Goal: Task Accomplishment & Management: Use online tool/utility

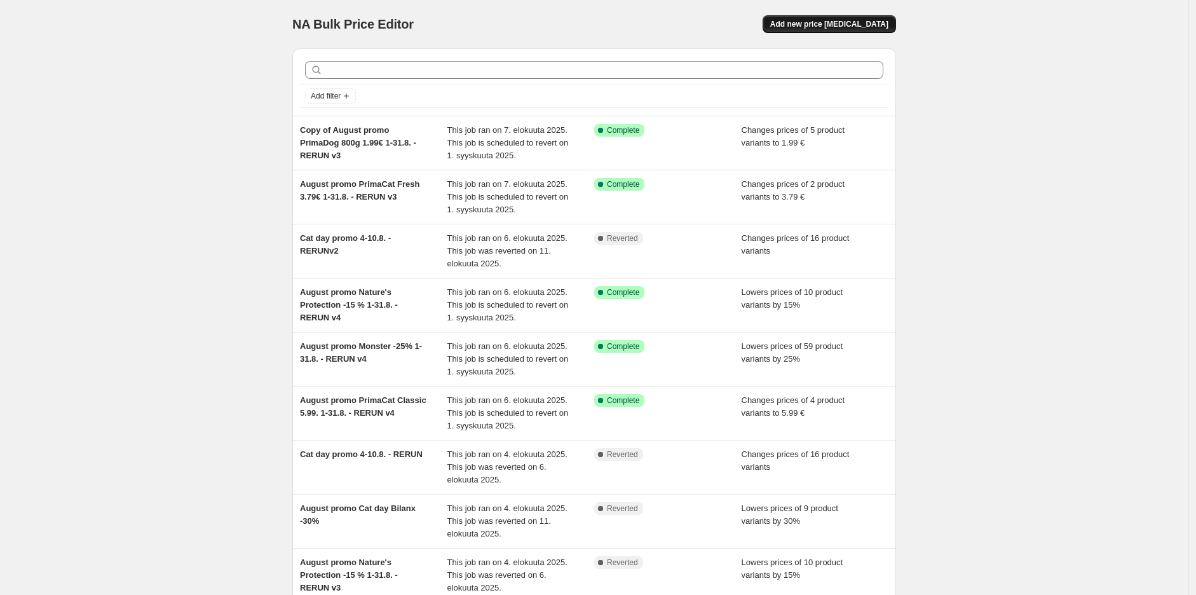
click at [844, 30] on button "Add new price [MEDICAL_DATA]" at bounding box center [828, 24] width 133 height 18
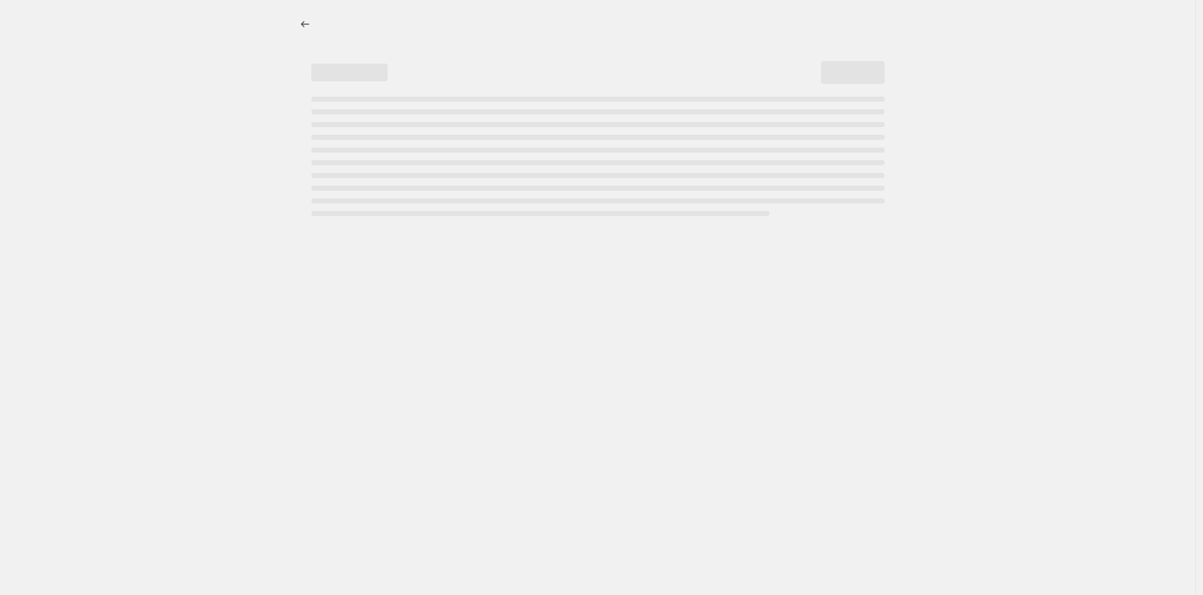
select select "percentage"
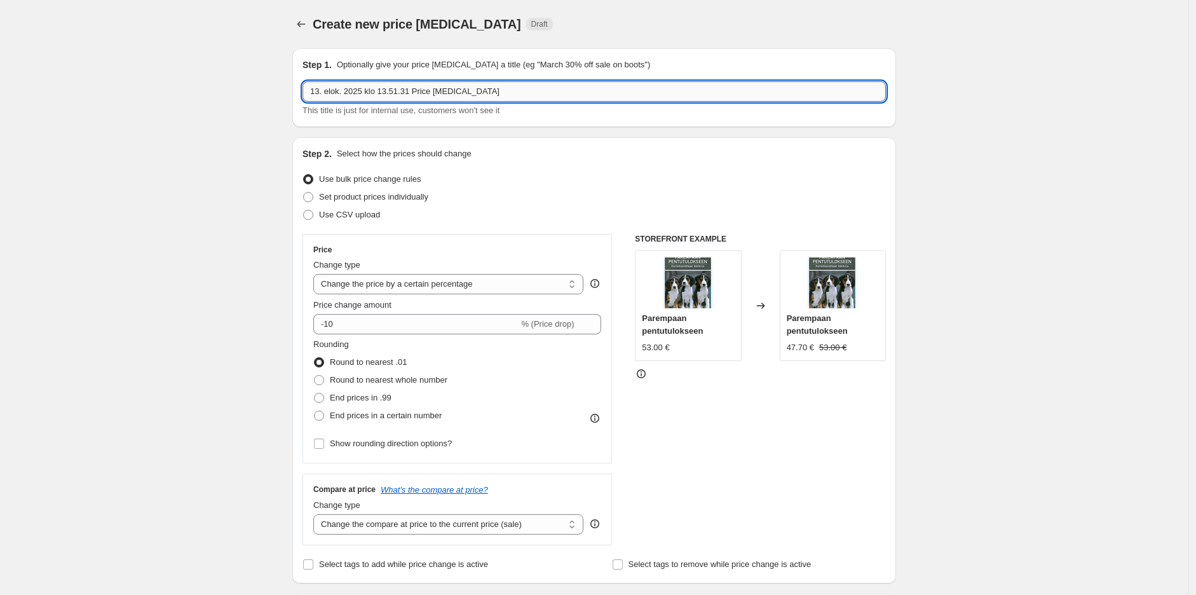
click at [470, 91] on input "13. elok. 2025 klo 13.51.31 Price [MEDICAL_DATA]" at bounding box center [593, 91] width 583 height 20
drag, startPoint x: 519, startPoint y: 89, endPoint x: 251, endPoint y: 95, distance: 268.2
type input "[DATE] 25.8.-31.8."
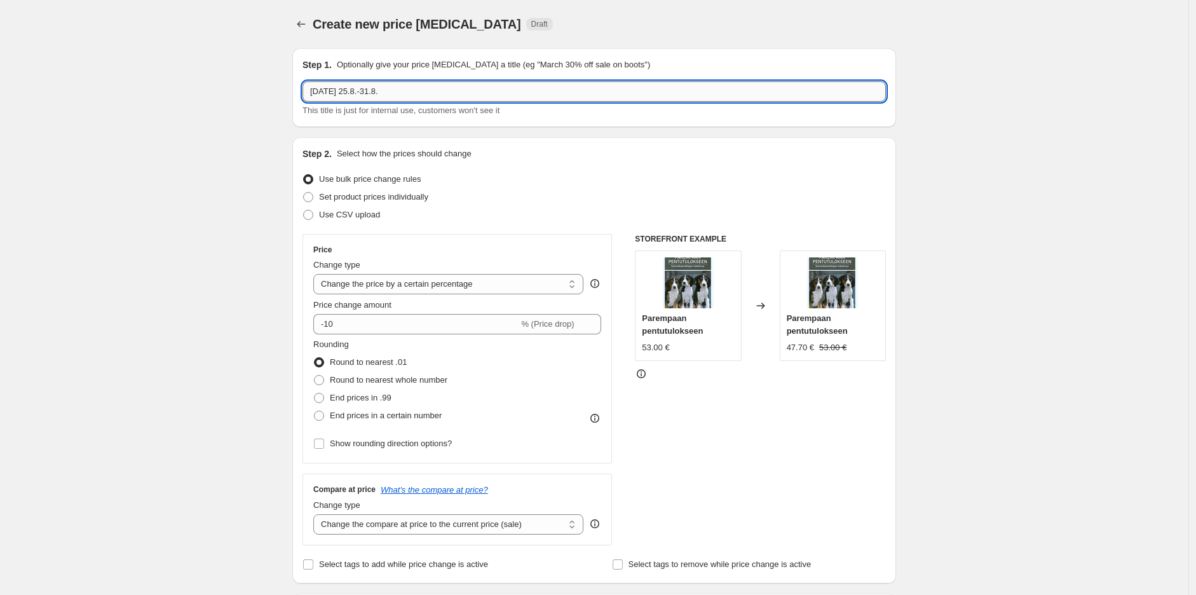
click at [557, 97] on input "[DATE] 25.8.-31.8." at bounding box center [593, 91] width 583 height 20
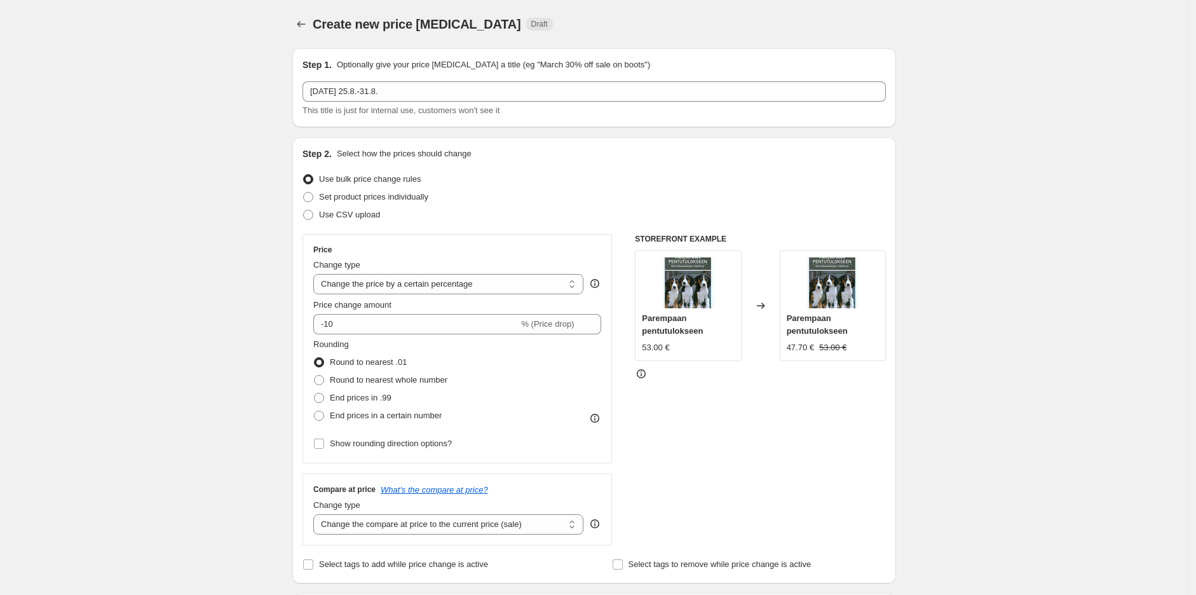
scroll to position [71, 0]
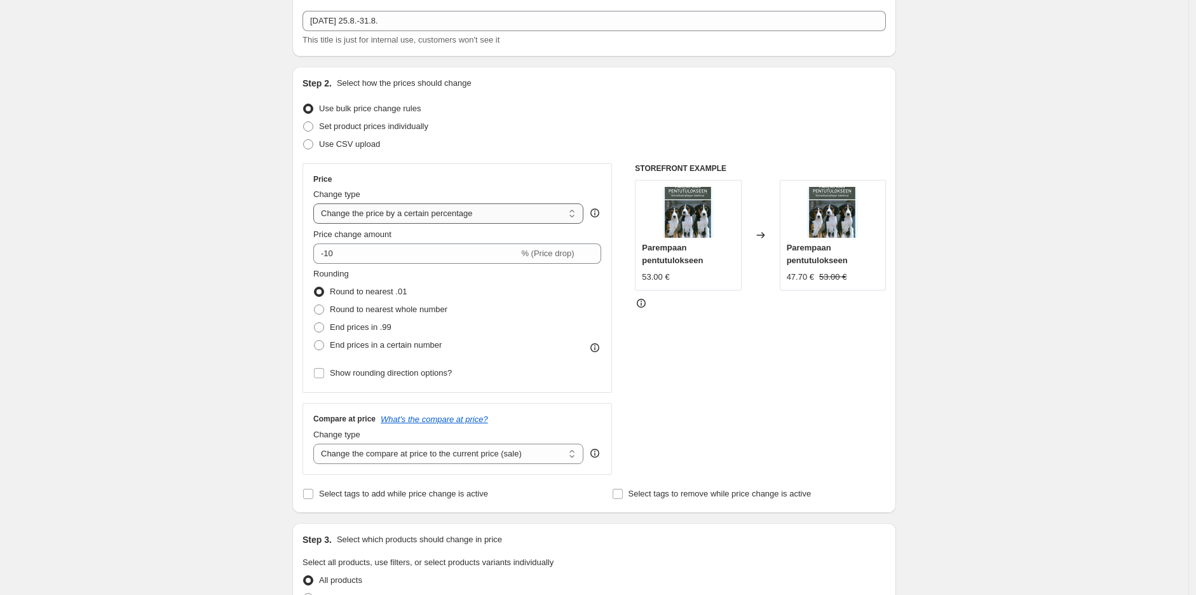
click at [479, 213] on select "Change the price to a certain amount Change the price by a certain amount Chang…" at bounding box center [448, 213] width 270 height 20
click at [496, 213] on select "Change the price to a certain amount Change the price by a certain amount Chang…" at bounding box center [448, 213] width 270 height 20
click at [561, 142] on div "Use CSV upload" at bounding box center [593, 144] width 583 height 18
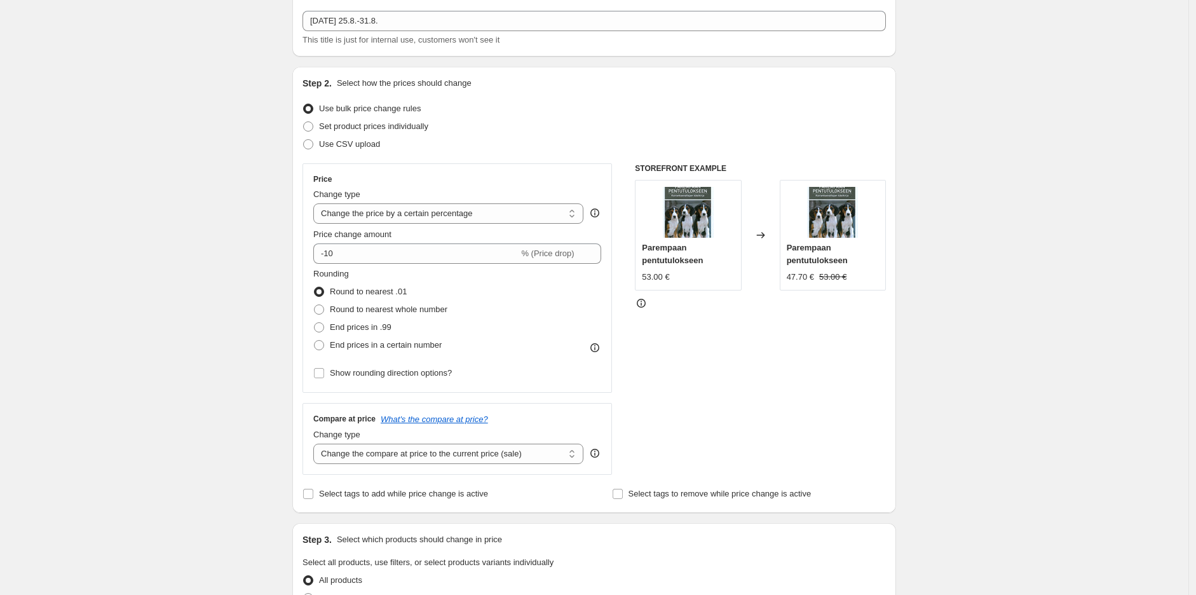
scroll to position [0, 0]
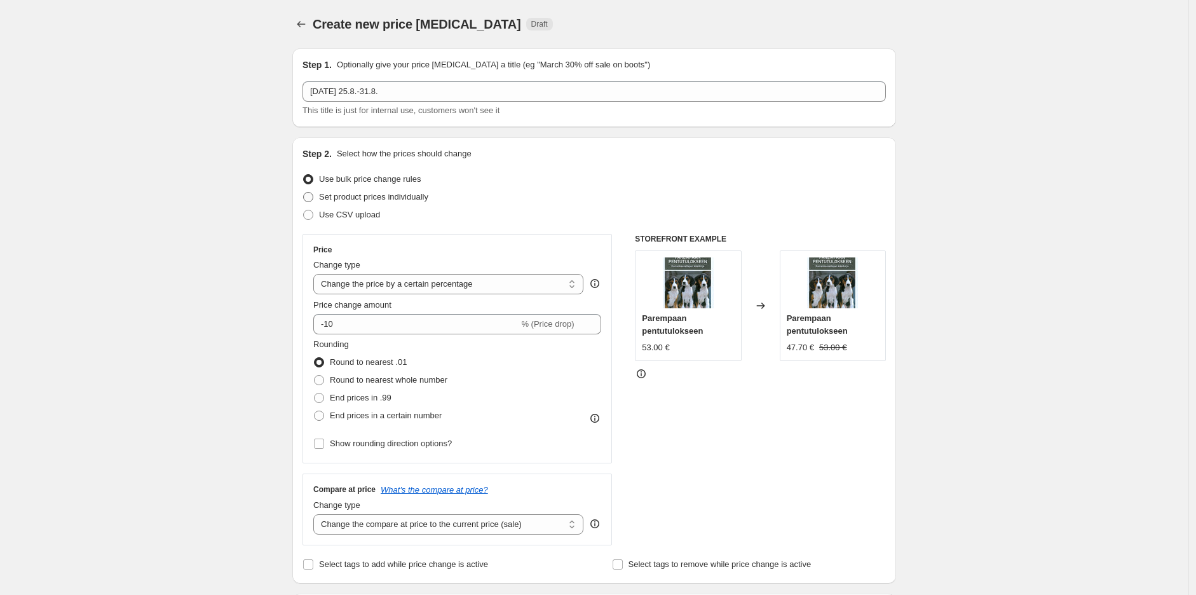
click at [401, 198] on span "Set product prices individually" at bounding box center [373, 197] width 109 height 10
click at [304, 193] on input "Set product prices individually" at bounding box center [303, 192] width 1 height 1
radio input "true"
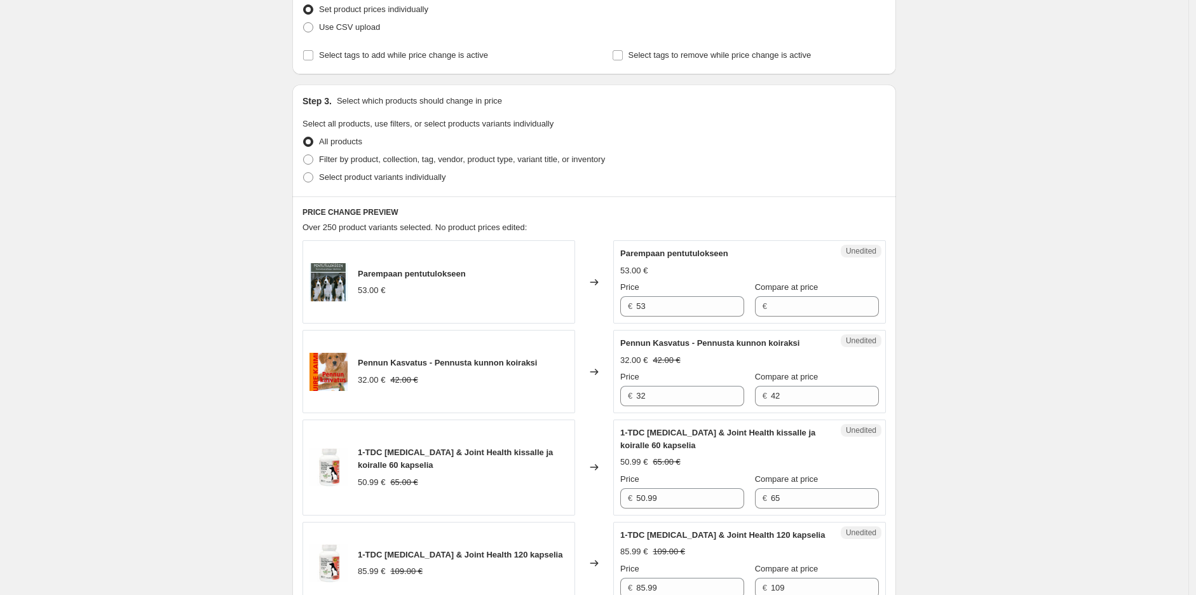
scroll to position [212, 0]
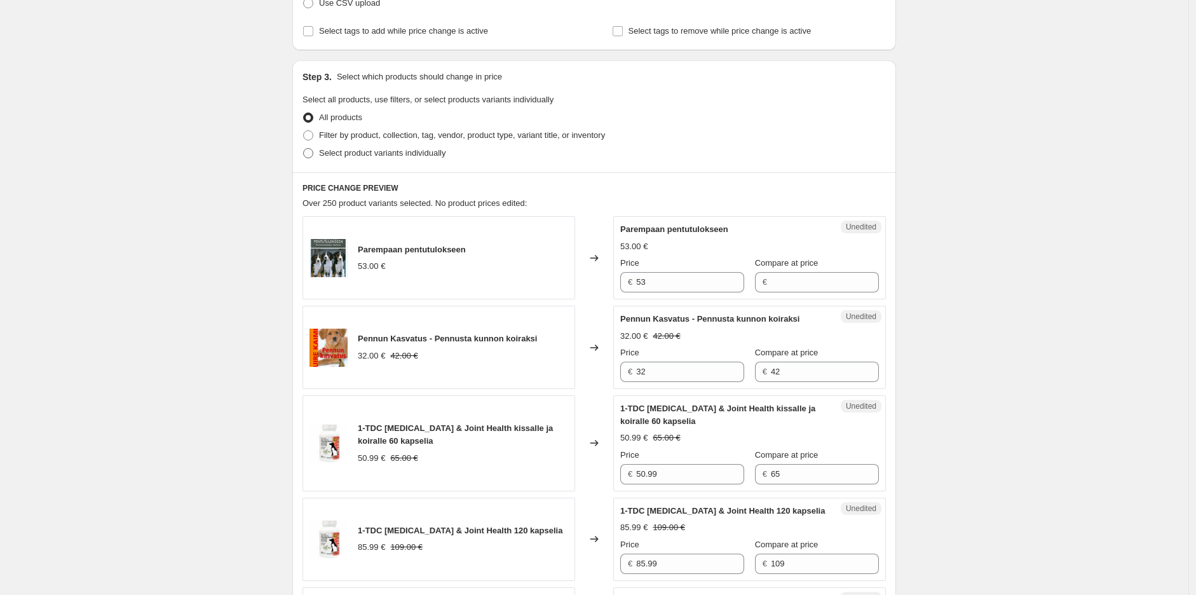
click at [383, 154] on span "Select product variants individually" at bounding box center [382, 153] width 126 height 10
click at [304, 149] on input "Select product variants individually" at bounding box center [303, 148] width 1 height 1
radio input "true"
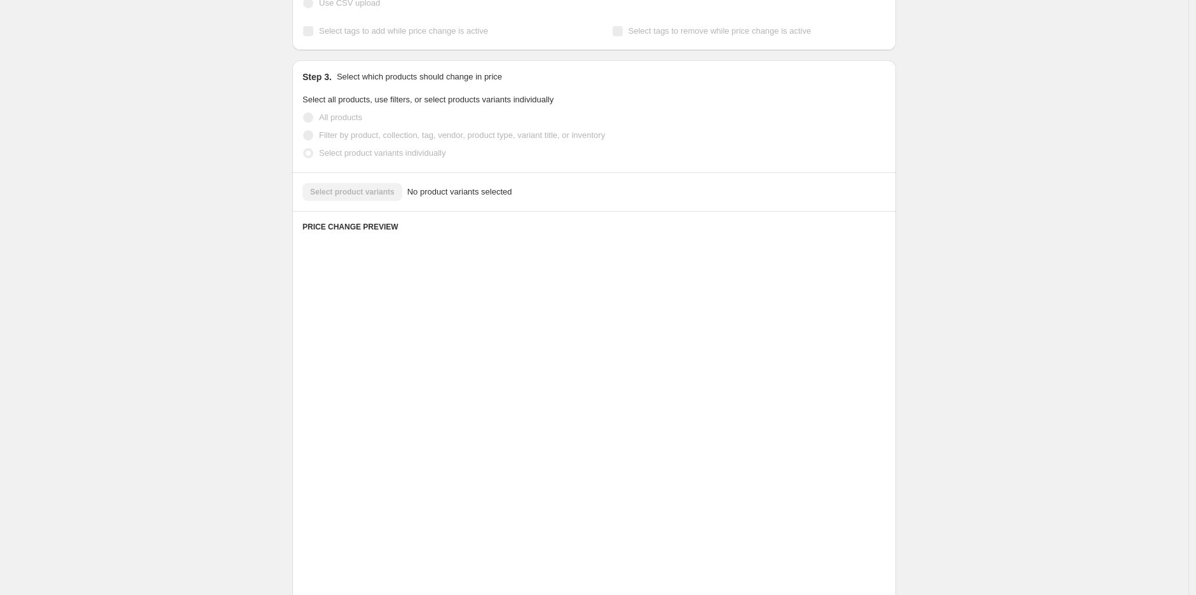
scroll to position [72, 0]
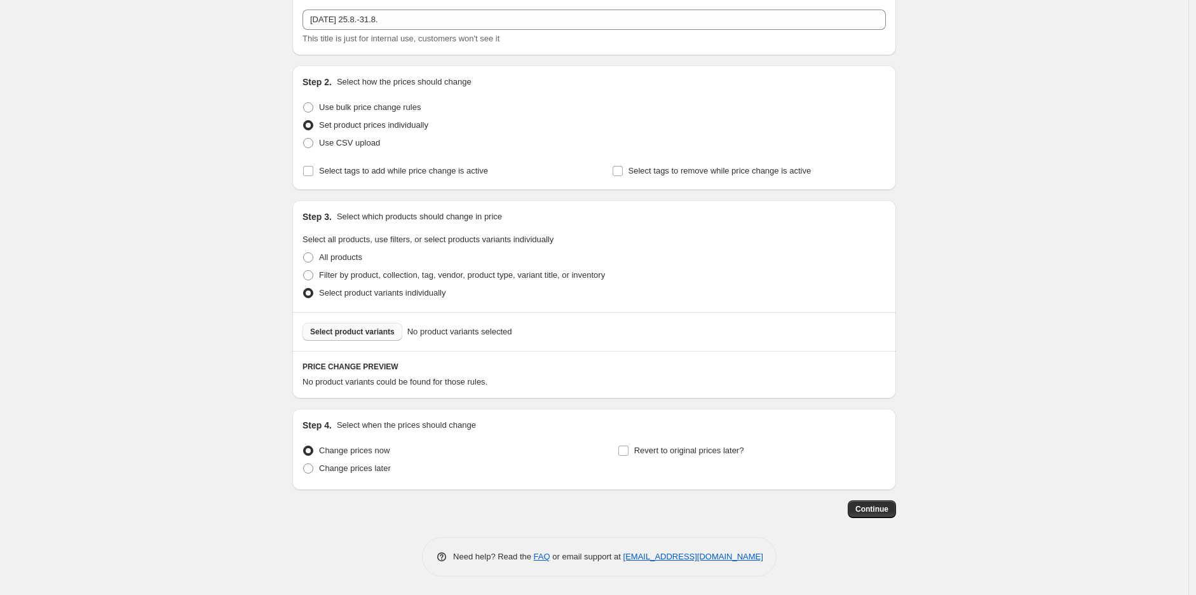
click at [357, 334] on span "Select product variants" at bounding box center [352, 332] width 85 height 10
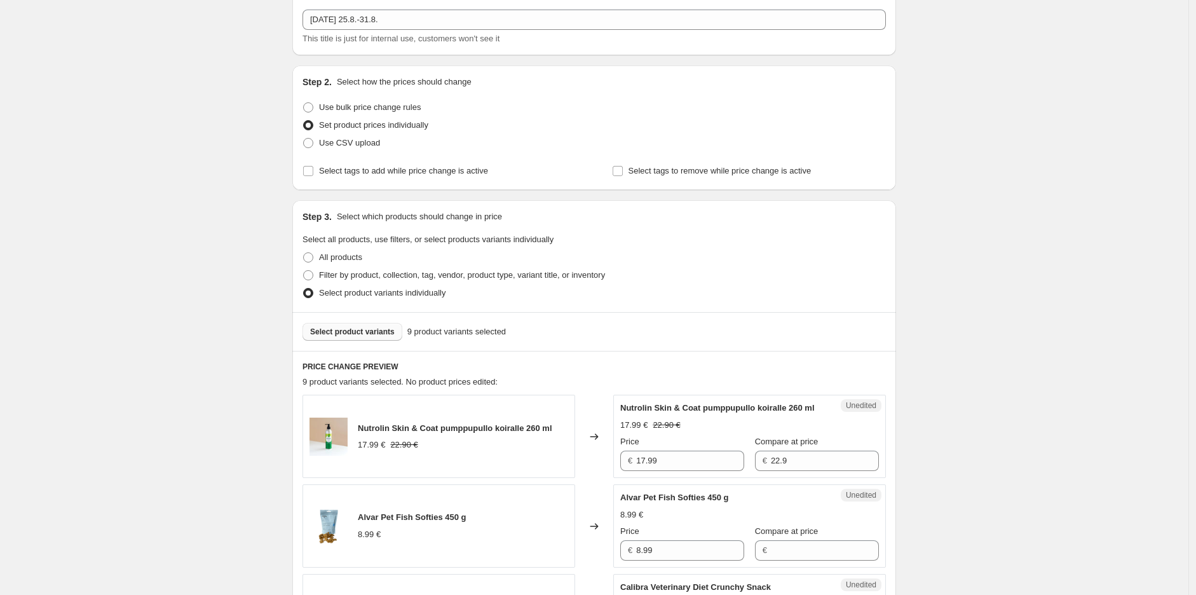
click at [372, 332] on span "Select product variants" at bounding box center [352, 332] width 85 height 10
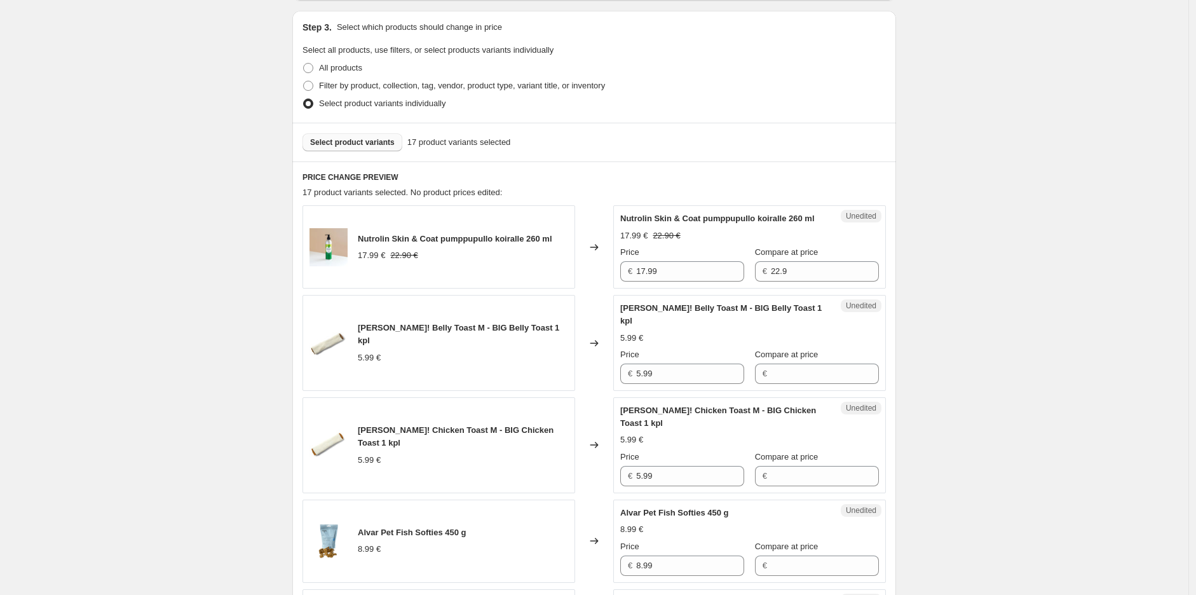
scroll to position [283, 0]
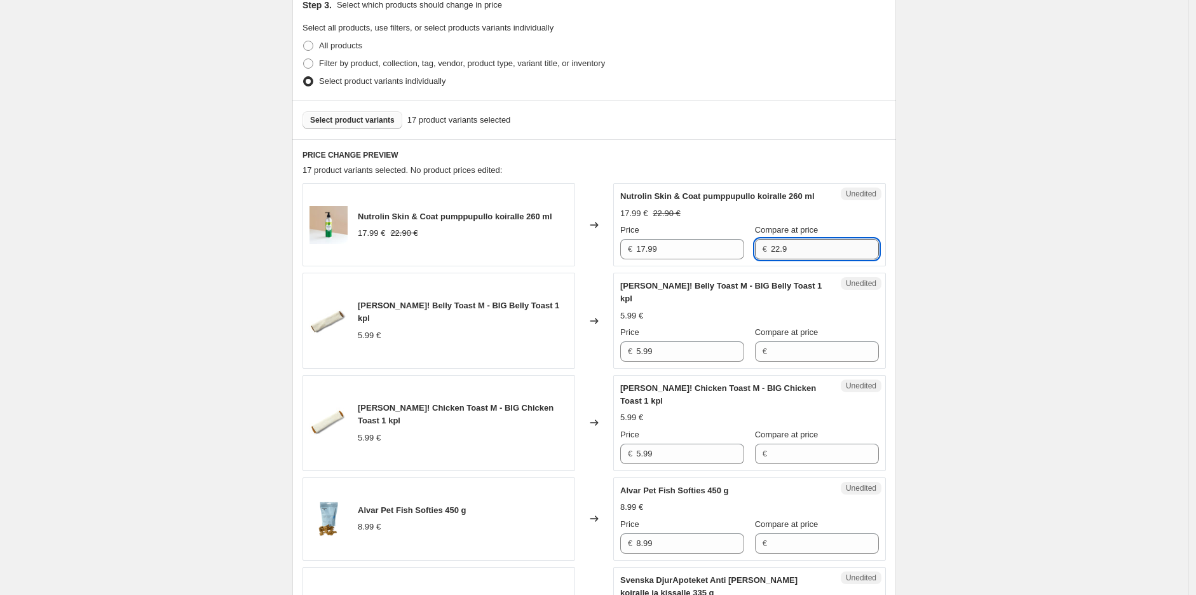
click at [799, 259] on input "22.9" at bounding box center [825, 249] width 108 height 20
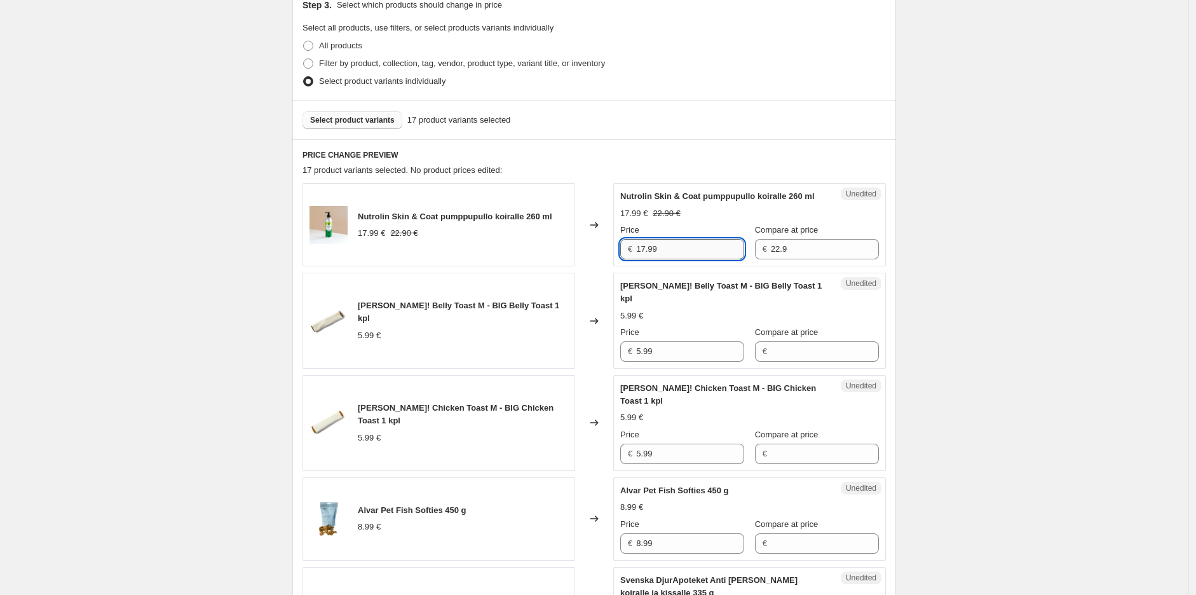
click at [690, 259] on input "17.99" at bounding box center [690, 249] width 108 height 20
click at [700, 259] on input "17.99" at bounding box center [690, 249] width 108 height 20
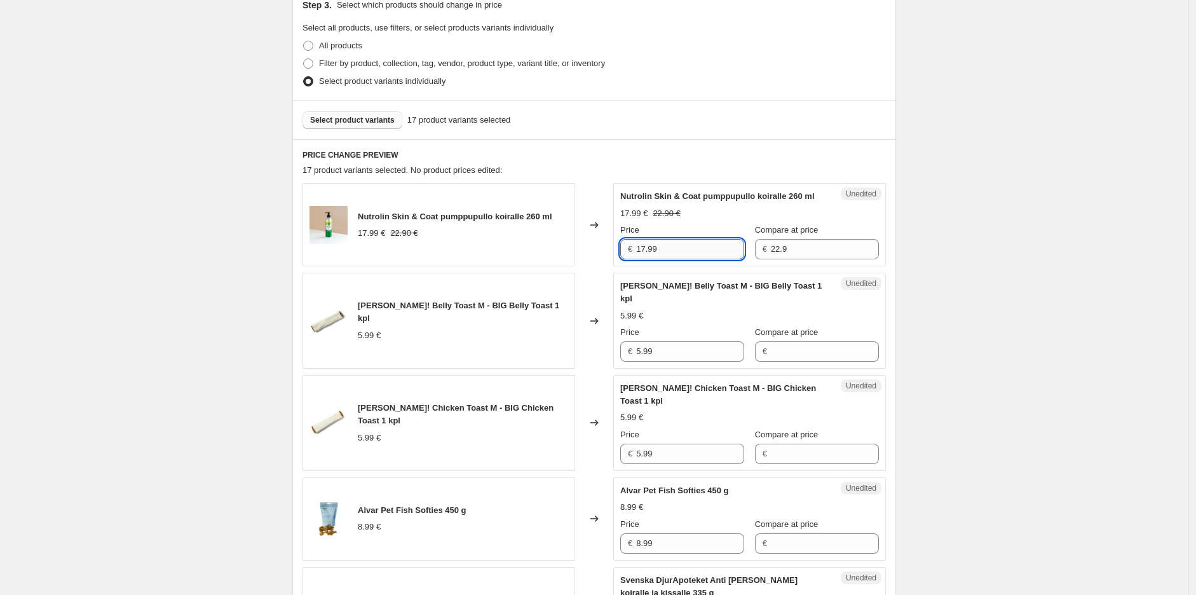
click at [700, 259] on input "17.99" at bounding box center [690, 249] width 108 height 20
type input "15.99"
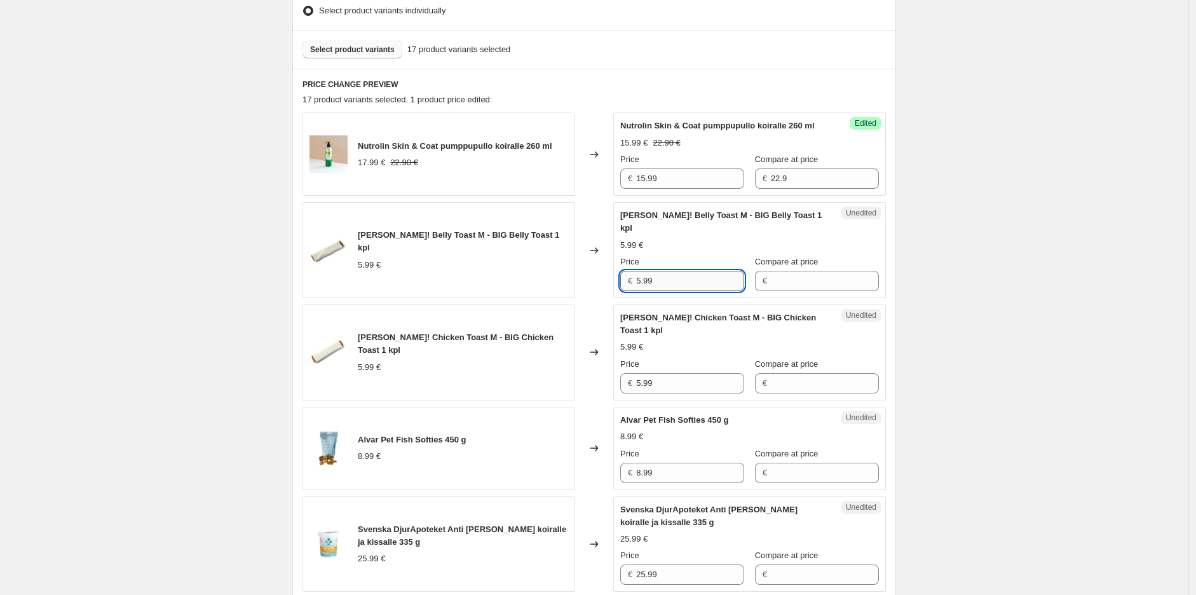
click at [691, 285] on input "5.99" at bounding box center [690, 281] width 108 height 20
click at [780, 281] on input "Compare at price" at bounding box center [825, 281] width 108 height 20
type input "5.99"
click at [698, 288] on input "5.99" at bounding box center [690, 281] width 108 height 20
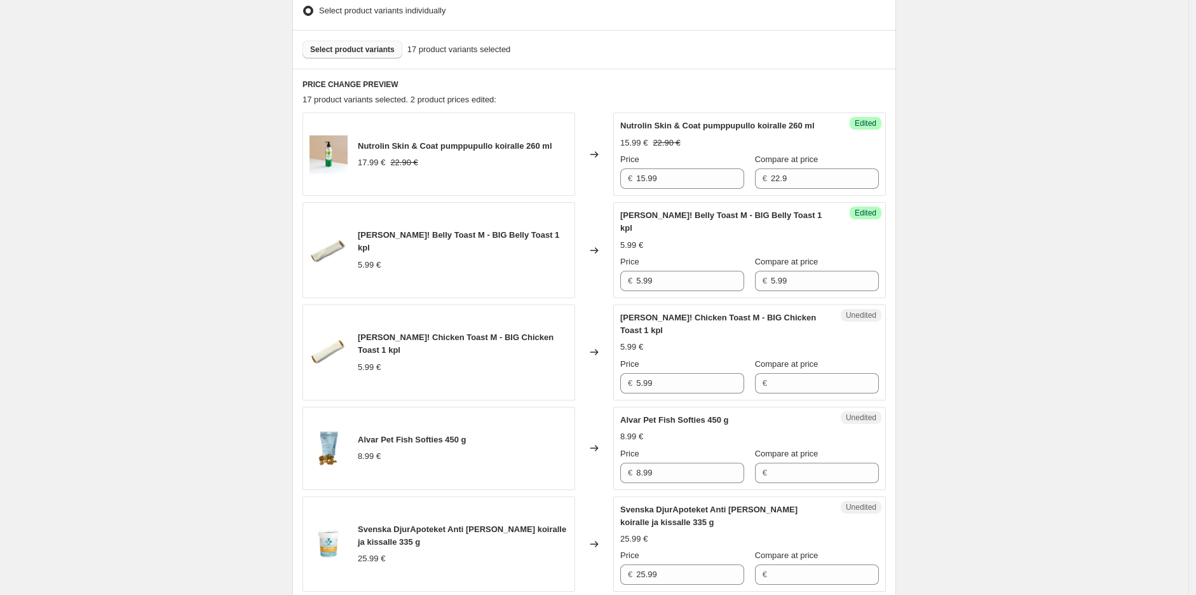
click at [699, 292] on div "Success Edited [PERSON_NAME]! Belly Toast M - BIG Belly Toast 1 kpl 5.99 € Pric…" at bounding box center [749, 250] width 273 height 96
click at [701, 281] on input "5.99" at bounding box center [690, 281] width 108 height 20
type input "4.99"
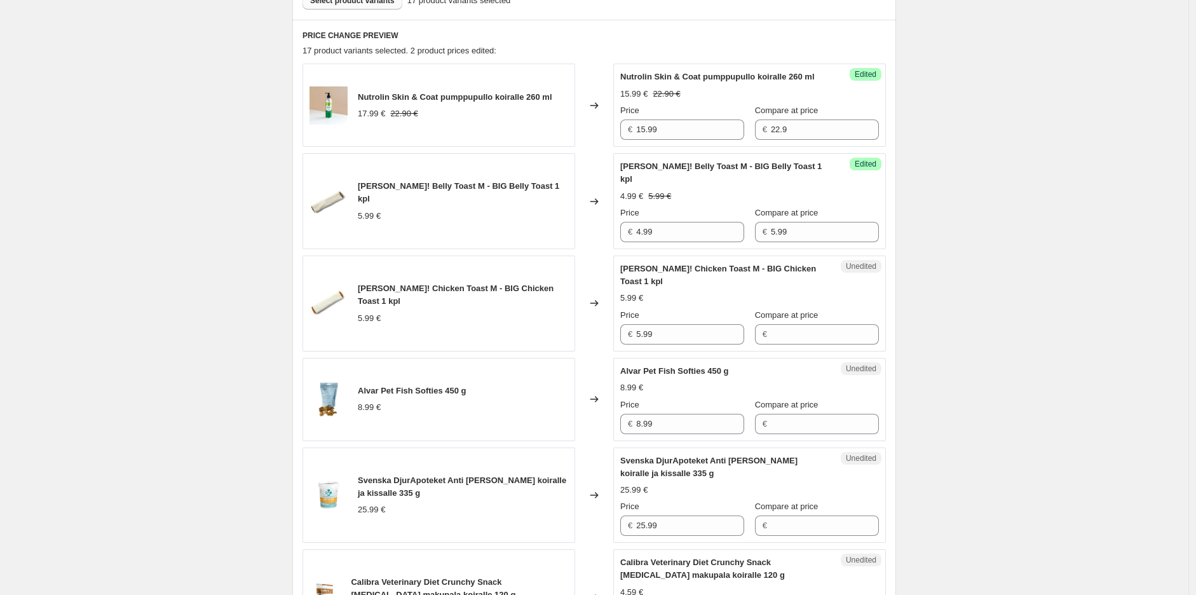
scroll to position [424, 0]
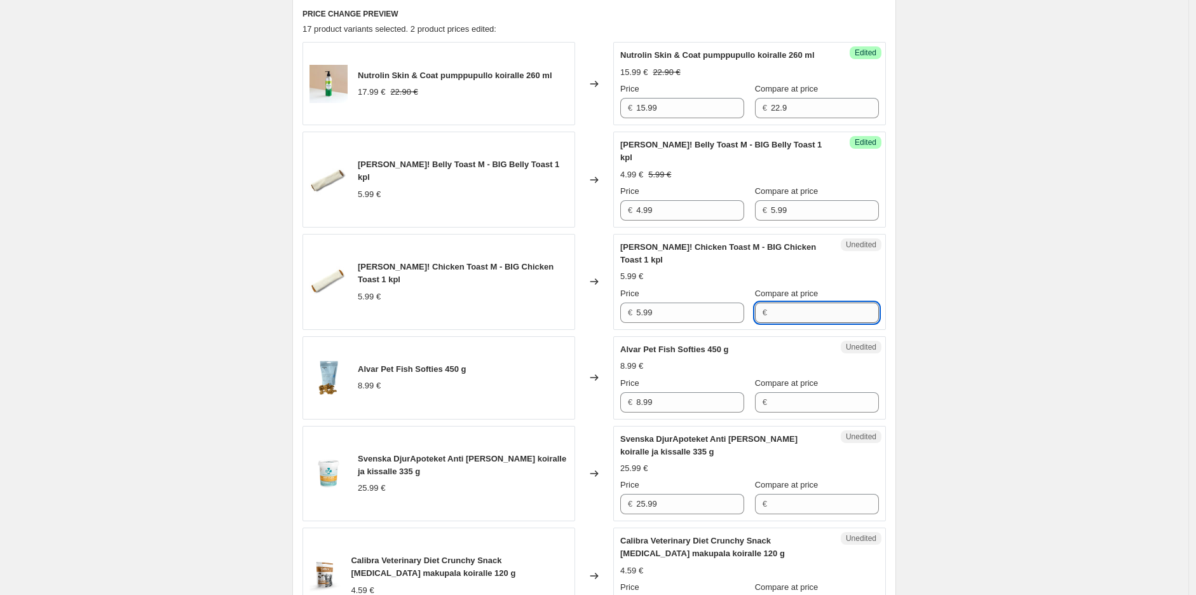
click at [790, 320] on input "Compare at price" at bounding box center [825, 312] width 108 height 20
type input "5.99"
click at [670, 313] on input "5.99" at bounding box center [690, 312] width 108 height 20
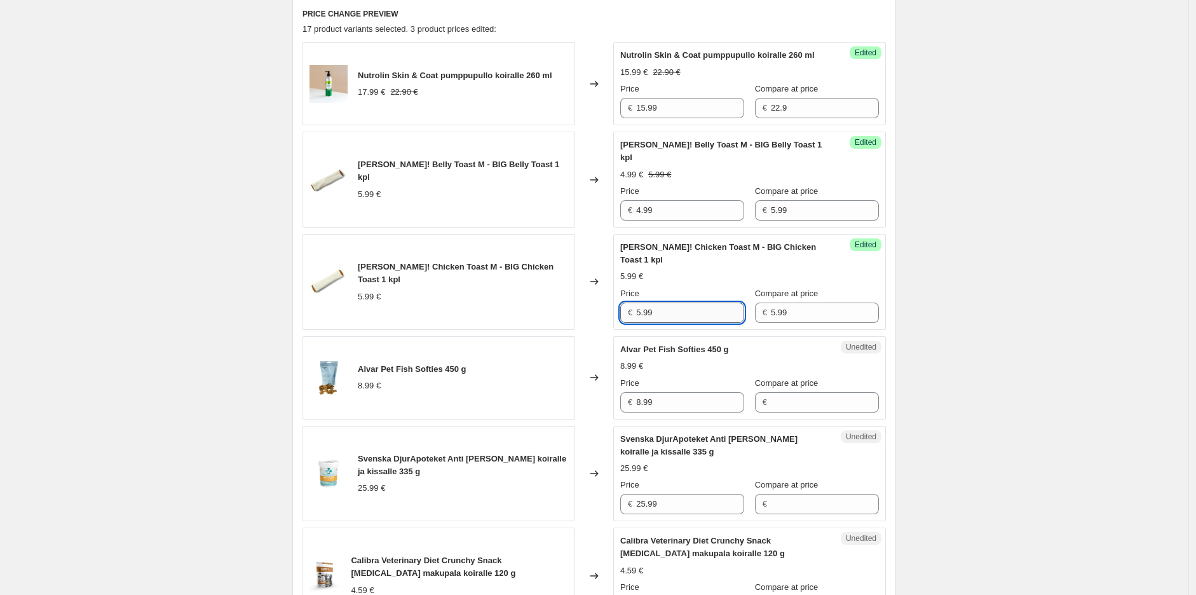
click at [670, 313] on input "5.99" at bounding box center [690, 312] width 108 height 20
type input "4.99"
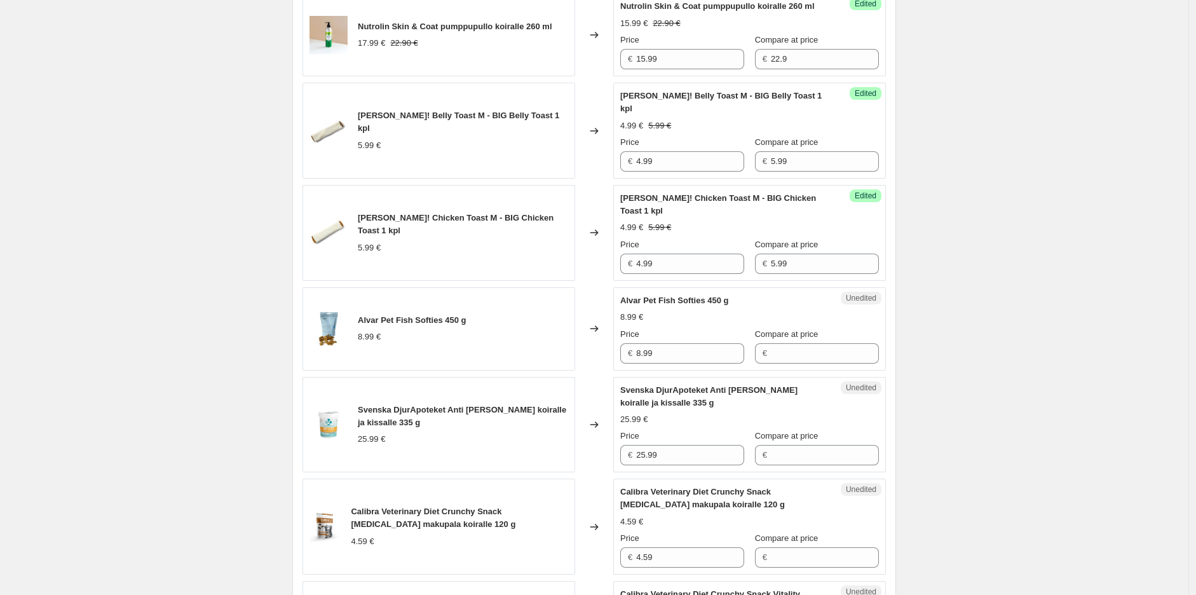
scroll to position [496, 0]
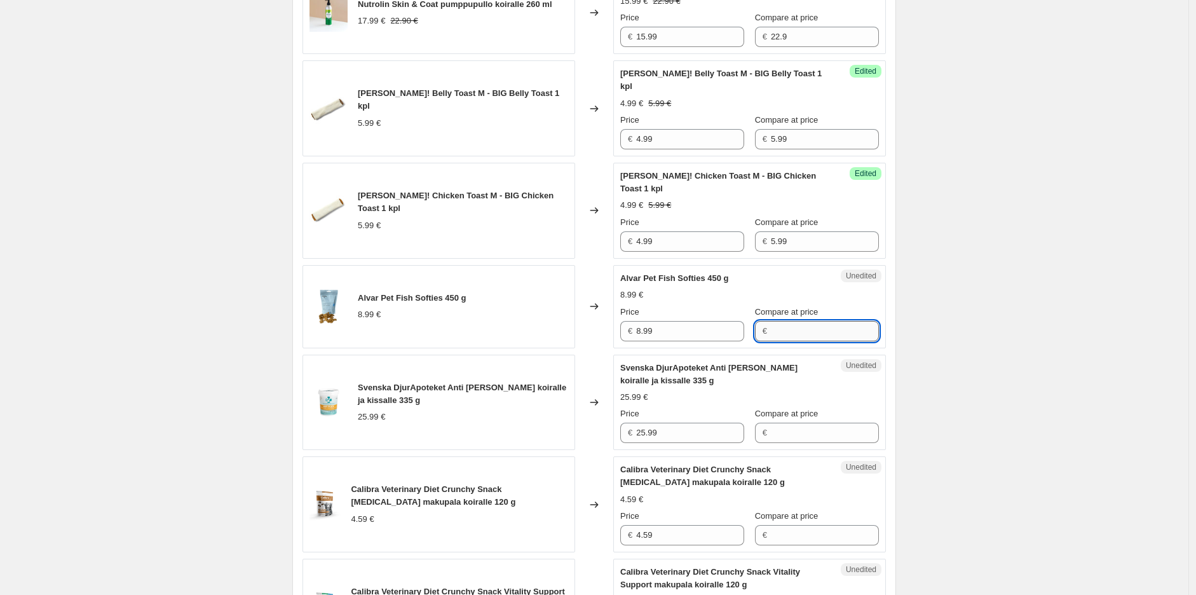
click at [818, 337] on input "Compare at price" at bounding box center [825, 331] width 108 height 20
click at [785, 332] on input "Compare at price" at bounding box center [825, 331] width 108 height 20
type input "8.99"
click at [664, 334] on input "8.99" at bounding box center [690, 331] width 108 height 20
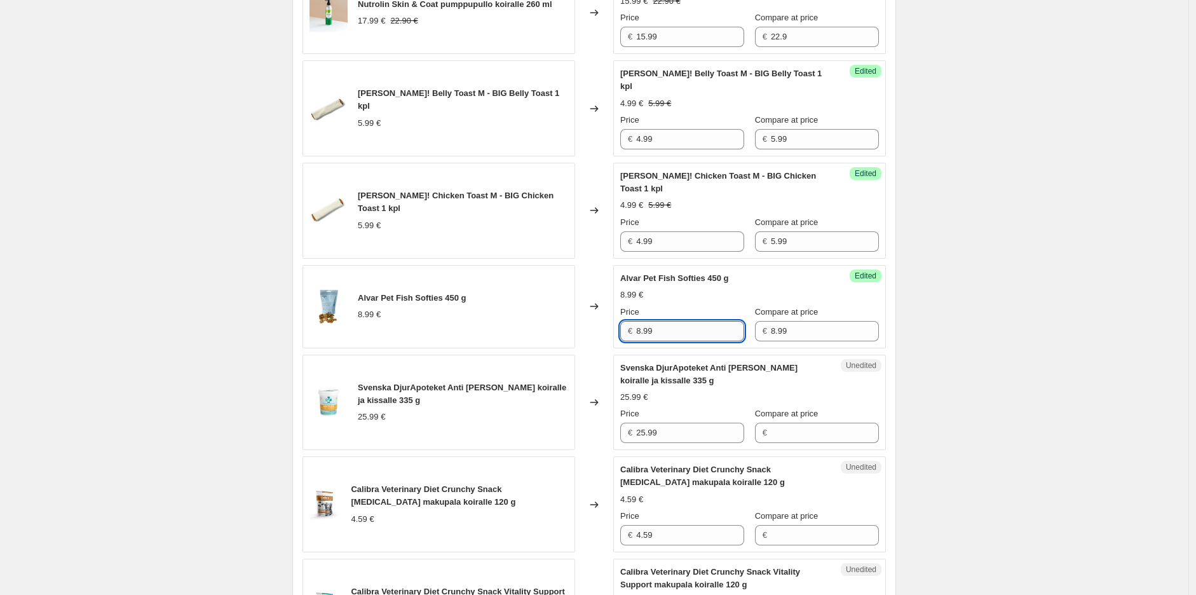
click at [663, 333] on input "8.99" at bounding box center [690, 331] width 108 height 20
type input "8.09"
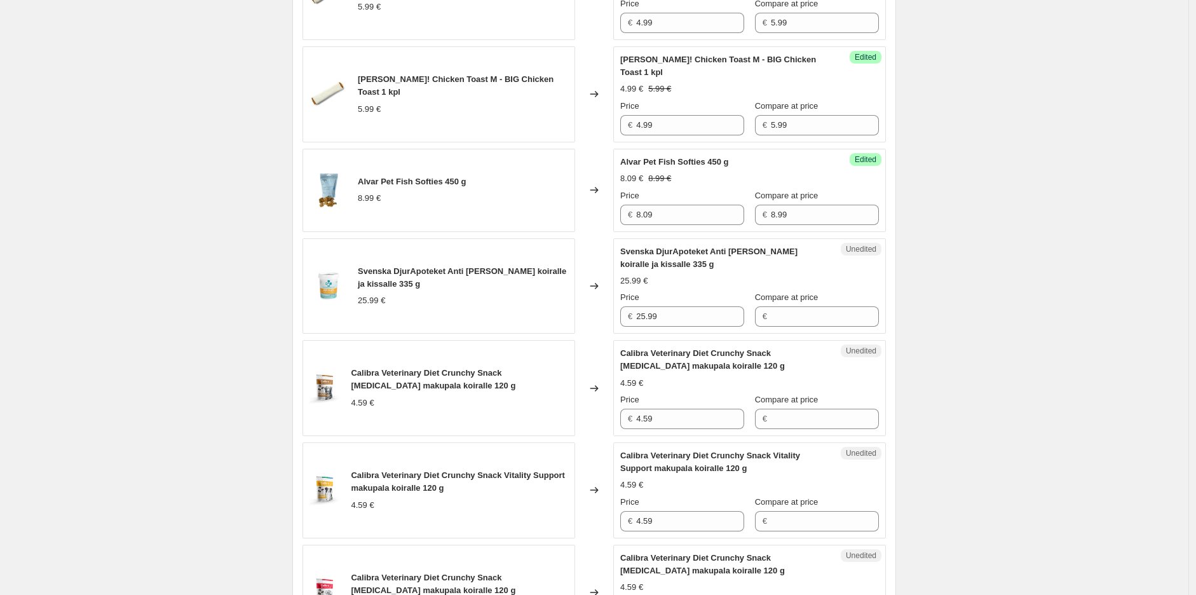
scroll to position [637, 0]
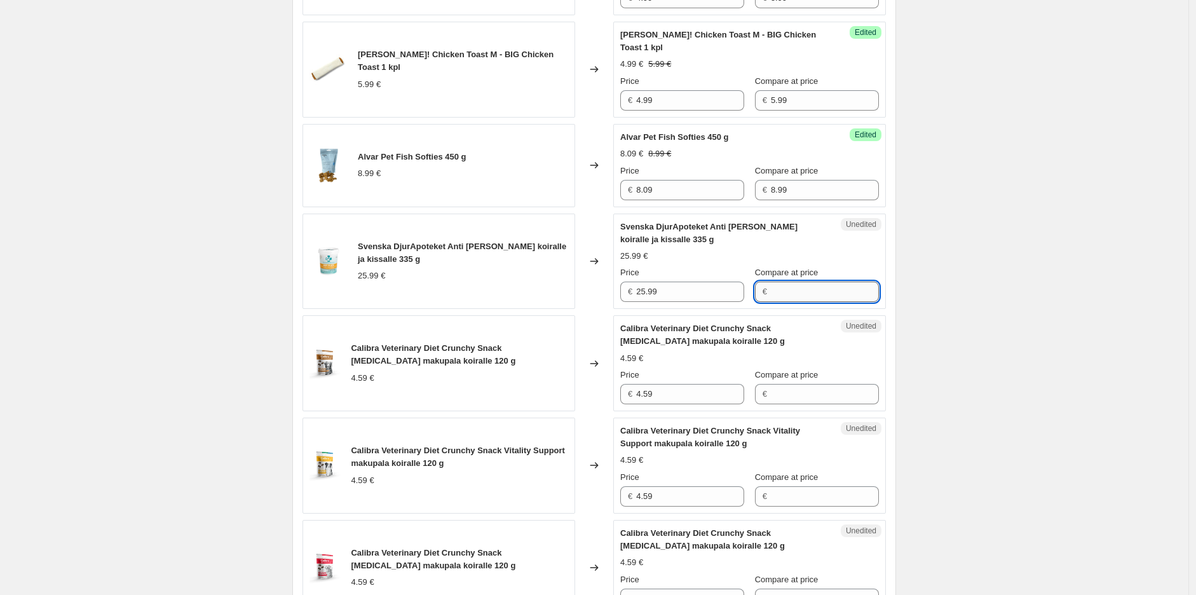
click at [780, 290] on input "Compare at price" at bounding box center [825, 291] width 108 height 20
type input "25.99"
click at [703, 290] on input "25.99" at bounding box center [690, 291] width 108 height 20
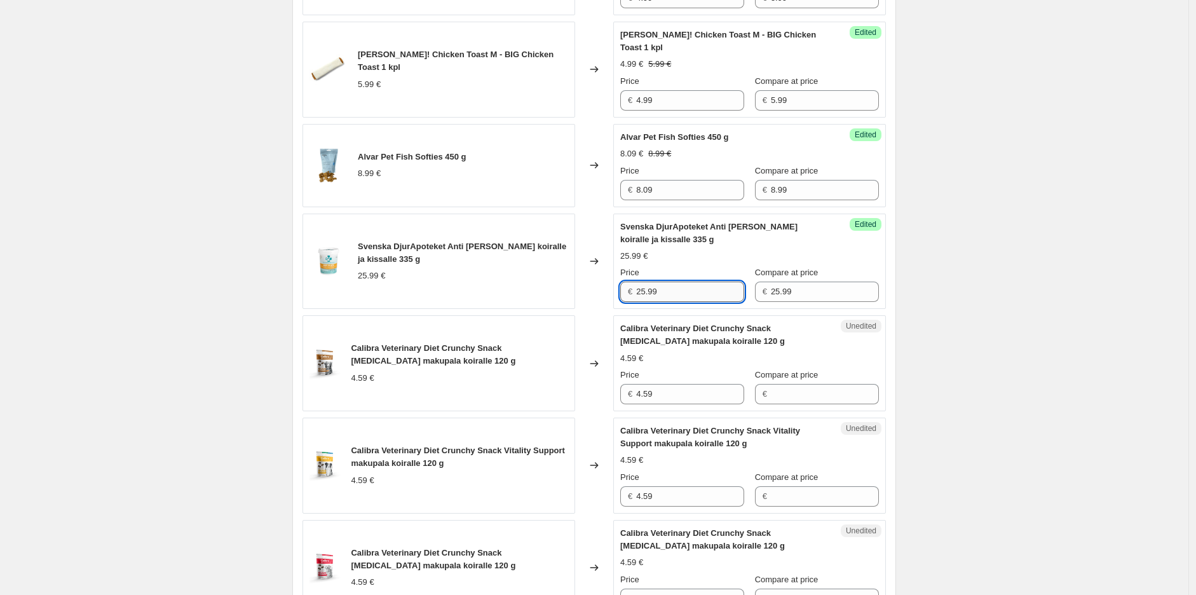
click at [703, 290] on input "25.99" at bounding box center [690, 291] width 108 height 20
type input "20.79"
drag, startPoint x: 1067, startPoint y: 287, endPoint x: 1053, endPoint y: 297, distance: 17.3
click at [1068, 287] on div "Create new price [MEDICAL_DATA]. This page is ready Create new price [MEDICAL_D…" at bounding box center [594, 547] width 1188 height 2369
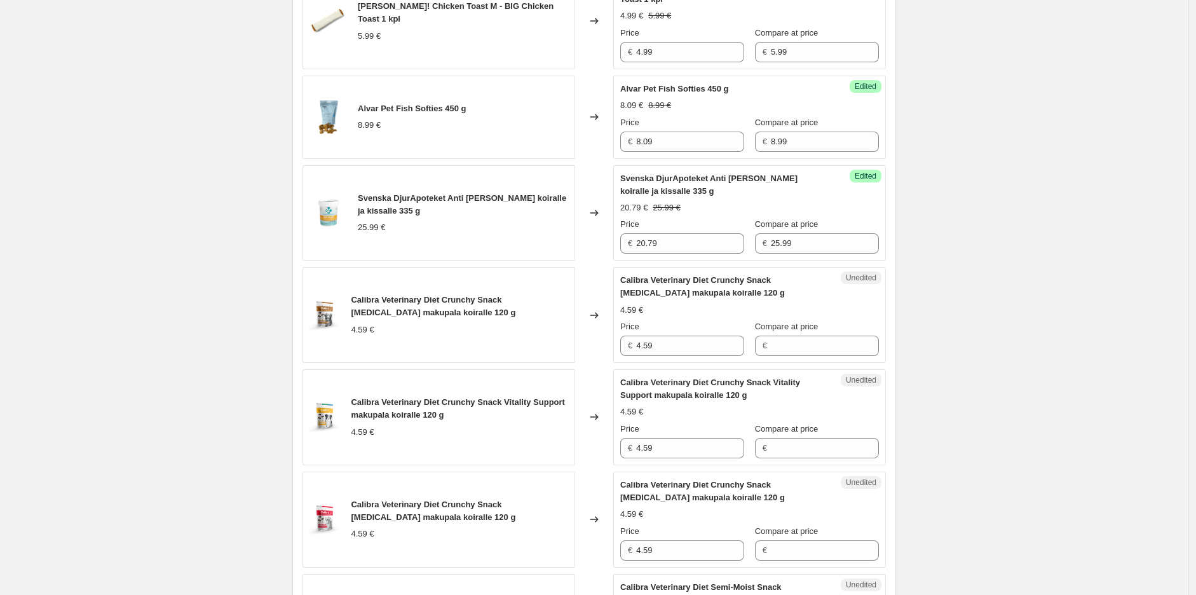
scroll to position [707, 0]
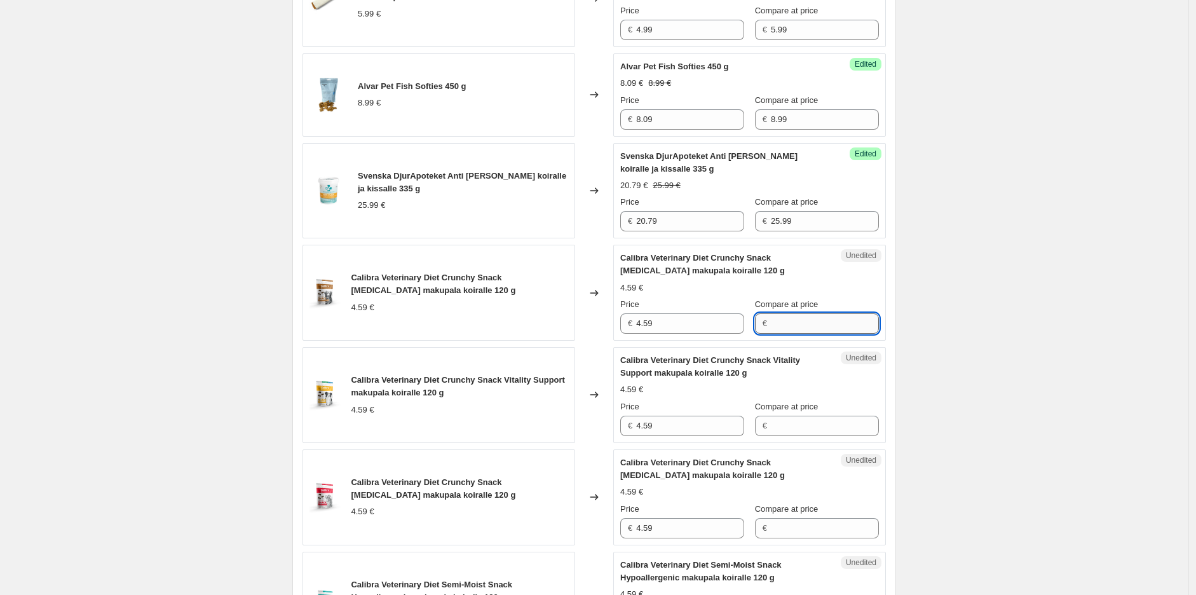
click at [846, 327] on input "Compare at price" at bounding box center [825, 323] width 108 height 20
type input "4.59"
click at [699, 328] on input "4.59" at bounding box center [690, 323] width 108 height 20
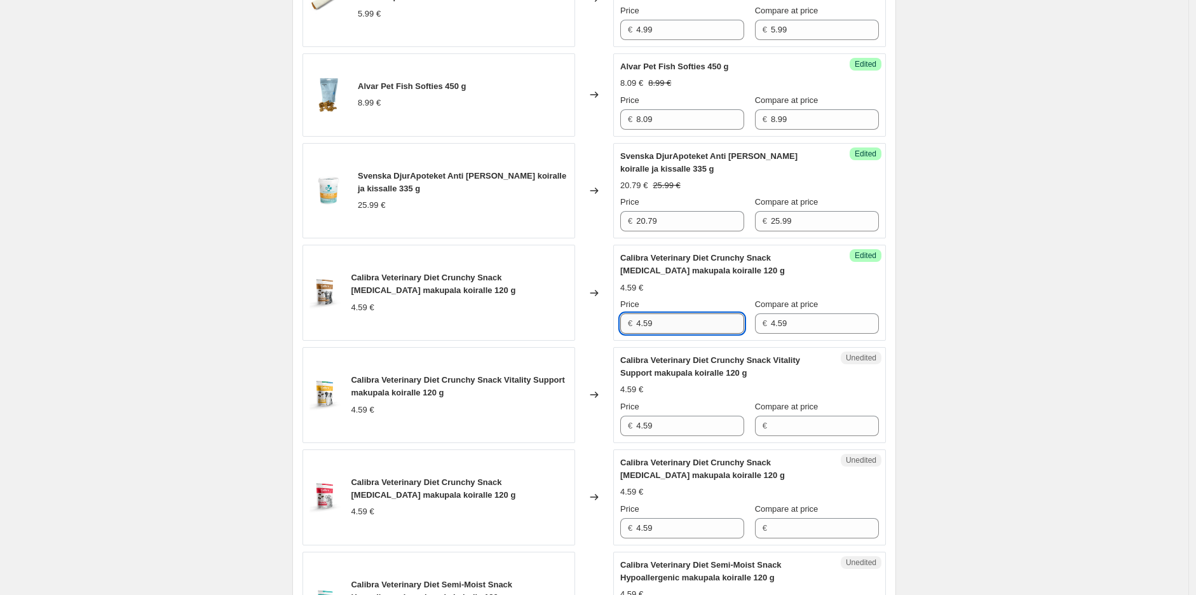
click at [699, 328] on input "4.59" at bounding box center [690, 323] width 108 height 20
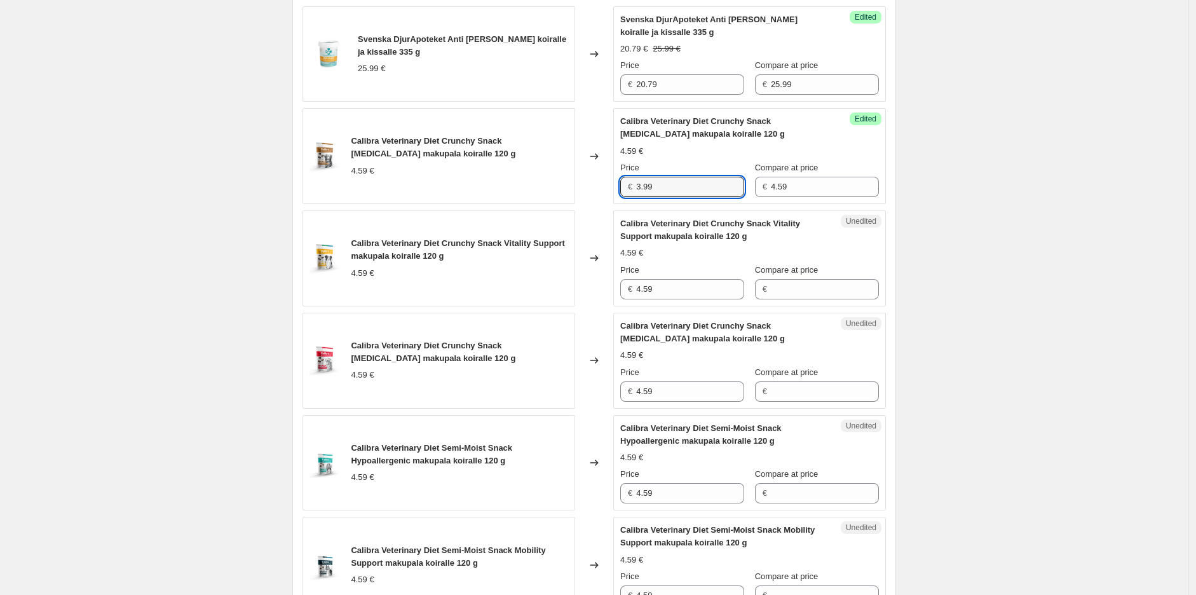
scroll to position [848, 0]
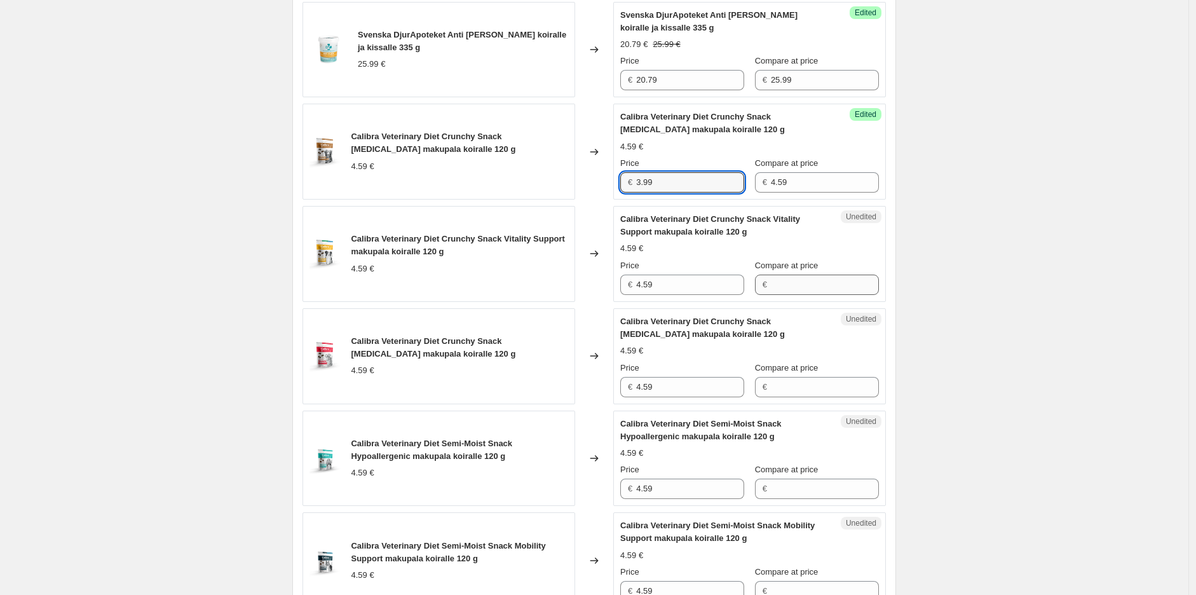
type input "3.99"
click at [806, 291] on input "Compare at price" at bounding box center [825, 284] width 108 height 20
click at [802, 289] on input "4.59" at bounding box center [825, 284] width 108 height 20
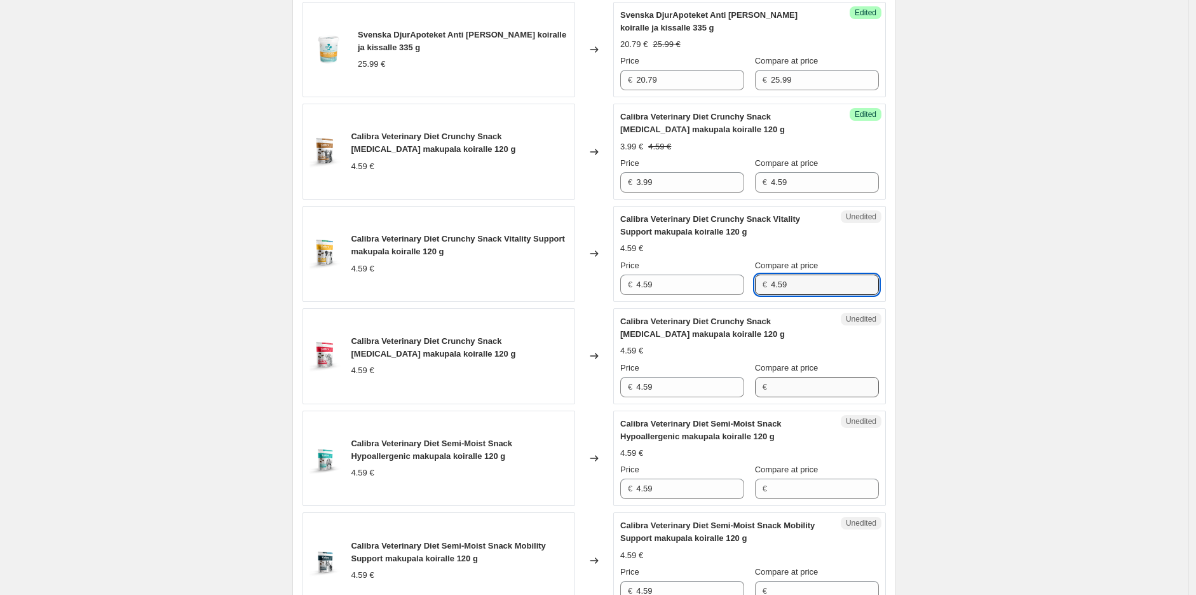
type input "4.59"
click at [836, 385] on input "Compare at price" at bounding box center [825, 387] width 108 height 20
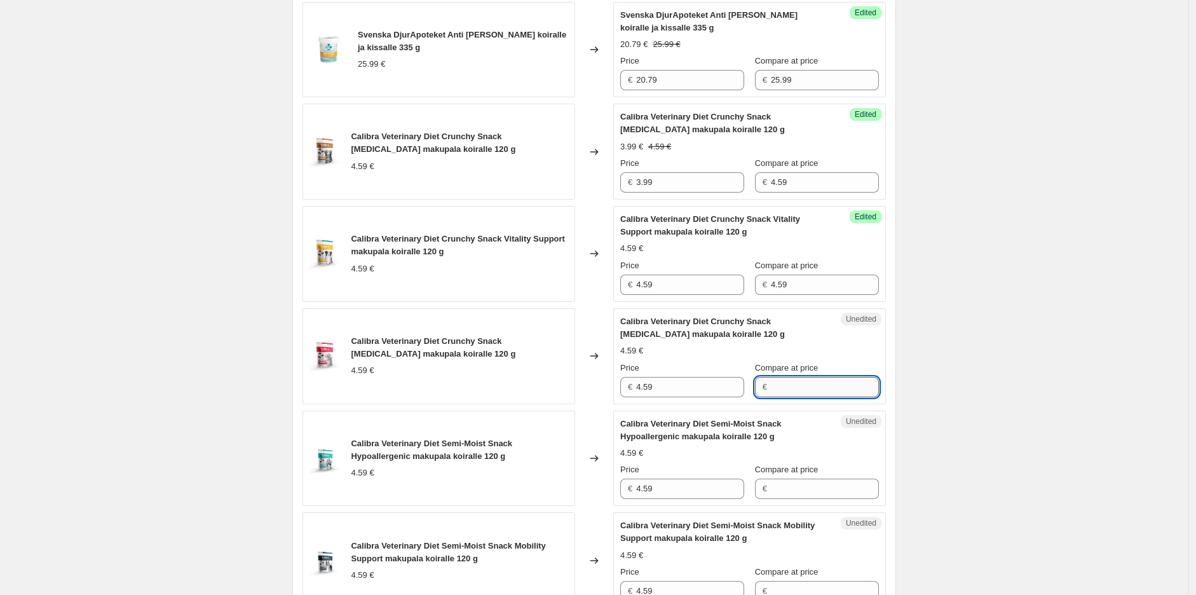
paste input "4.59"
type input "4.59"
click at [822, 490] on input "Compare at price" at bounding box center [825, 488] width 108 height 20
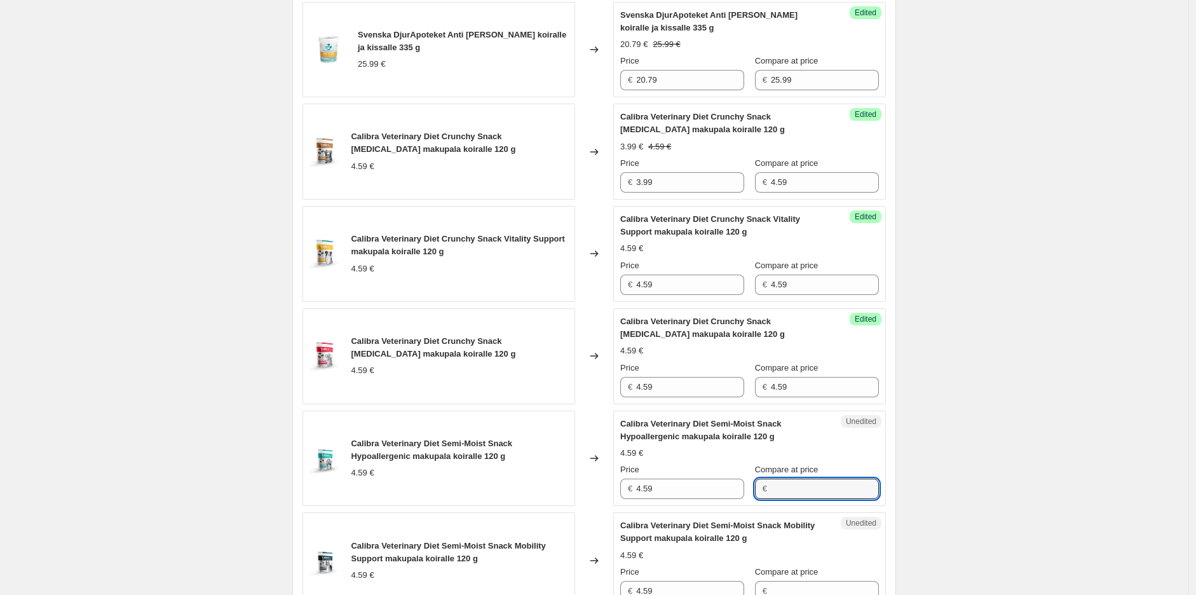
paste input "4.59"
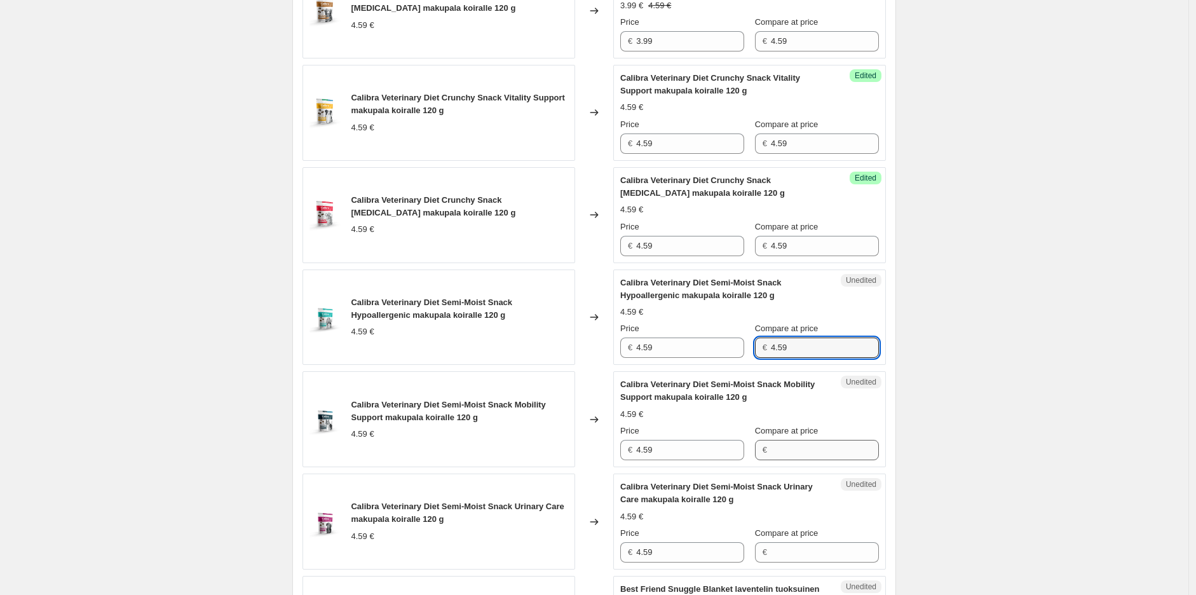
type input "4.59"
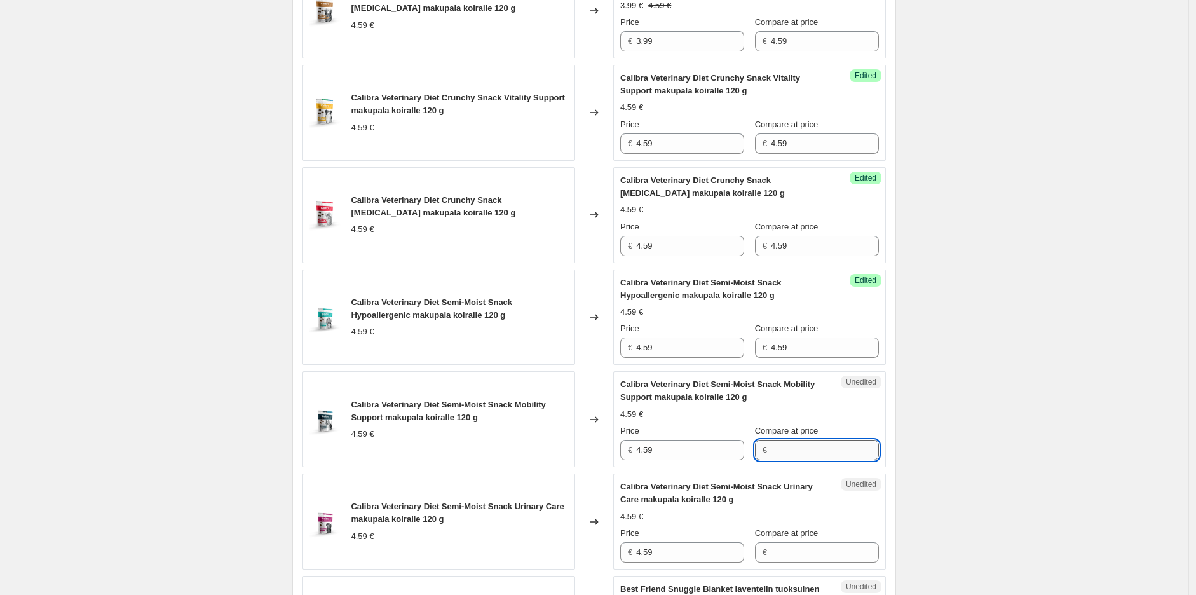
click at [830, 449] on input "Compare at price" at bounding box center [825, 450] width 108 height 20
paste input "4.59"
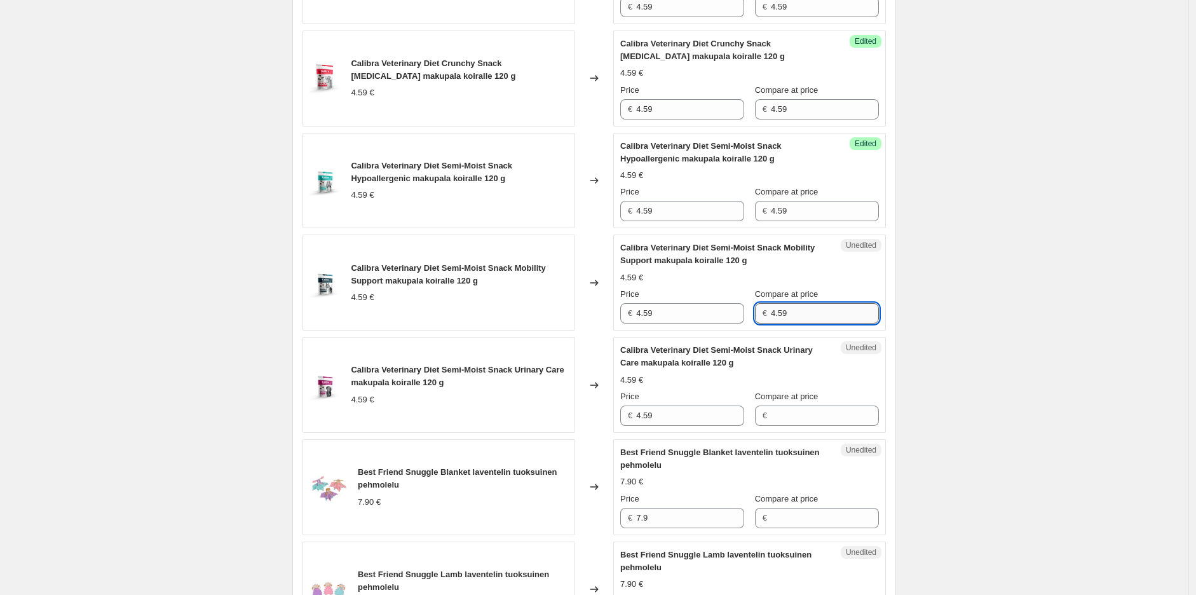
scroll to position [1131, 0]
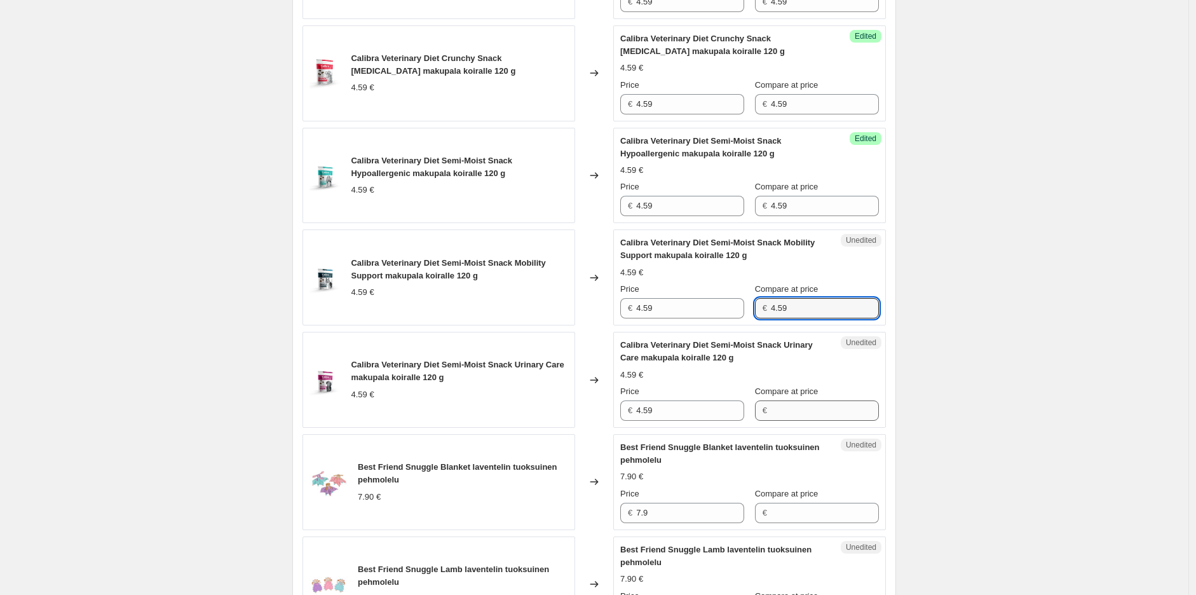
type input "4.59"
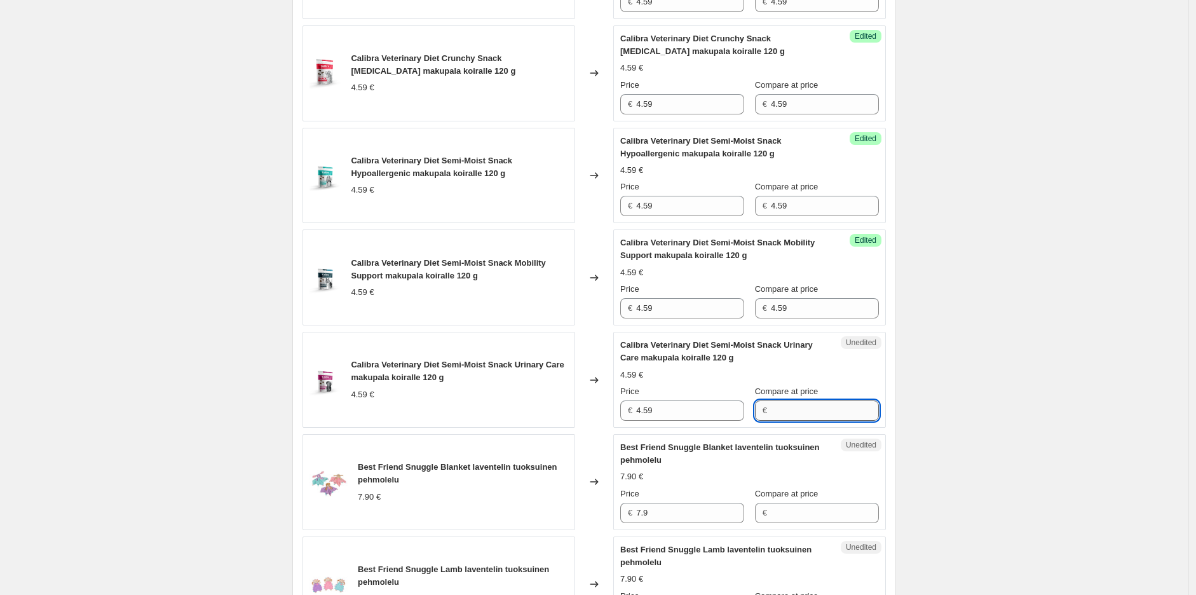
click at [827, 414] on input "Compare at price" at bounding box center [825, 410] width 108 height 20
paste input "4.59"
type input "4.59"
click at [931, 404] on div "Create new price [MEDICAL_DATA]. This page is ready Create new price [MEDICAL_D…" at bounding box center [594, 53] width 1188 height 2369
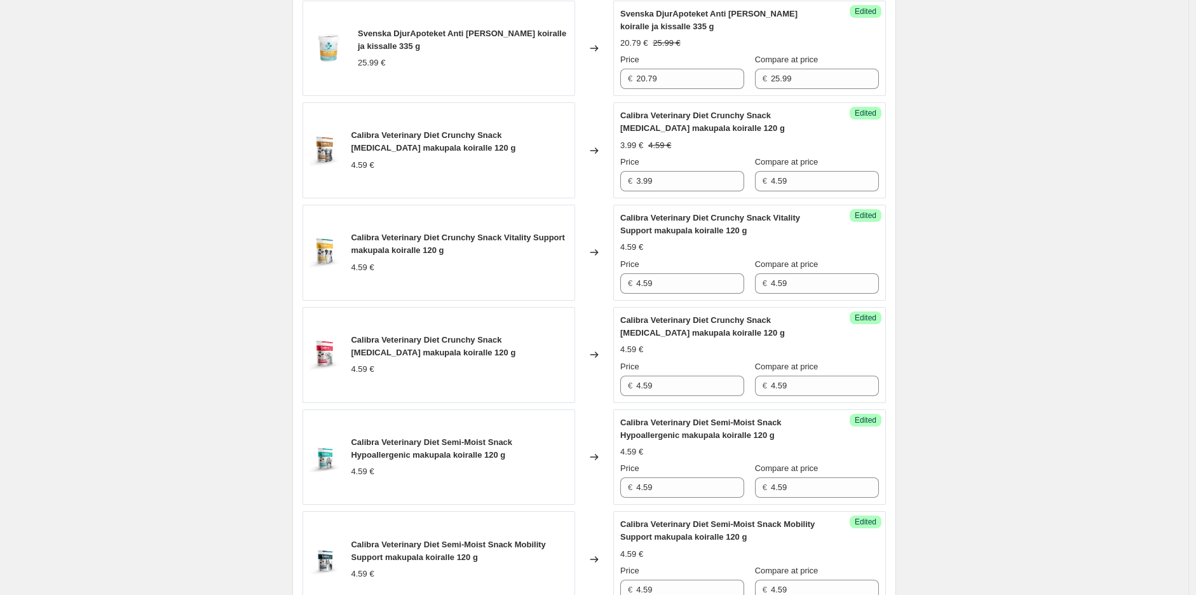
scroll to position [848, 0]
click at [653, 186] on input "3.99" at bounding box center [690, 182] width 108 height 20
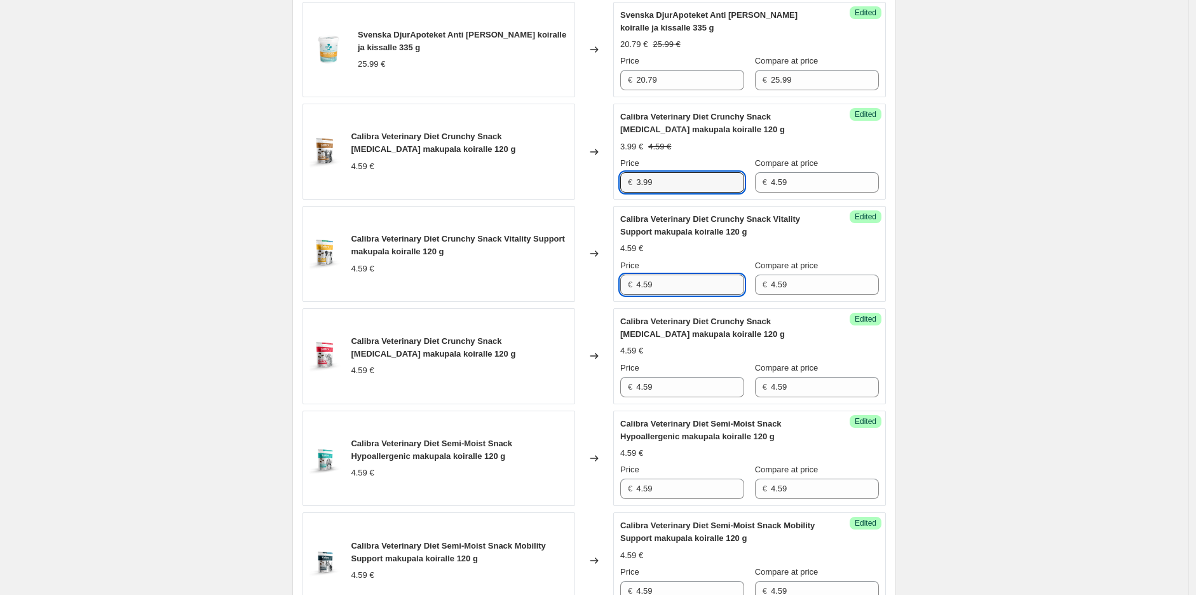
click at [664, 283] on input "4.59" at bounding box center [690, 284] width 108 height 20
paste input "3.9"
type input "3.99"
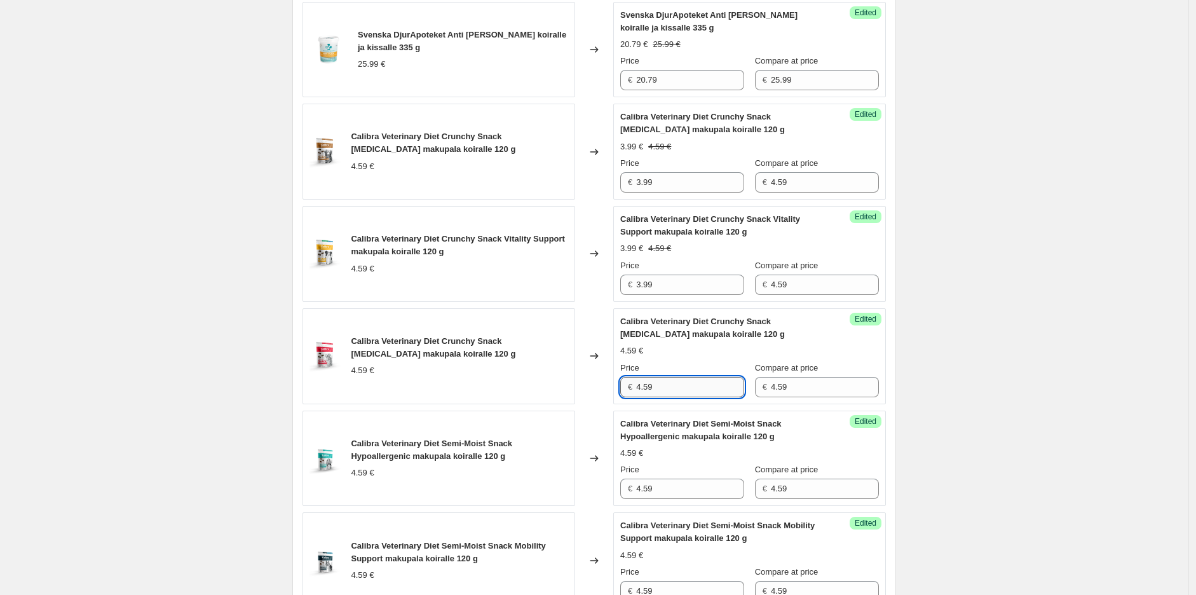
click at [671, 386] on input "4.59" at bounding box center [690, 387] width 108 height 20
click at [672, 386] on input "4.59" at bounding box center [690, 387] width 108 height 20
paste input "3.9"
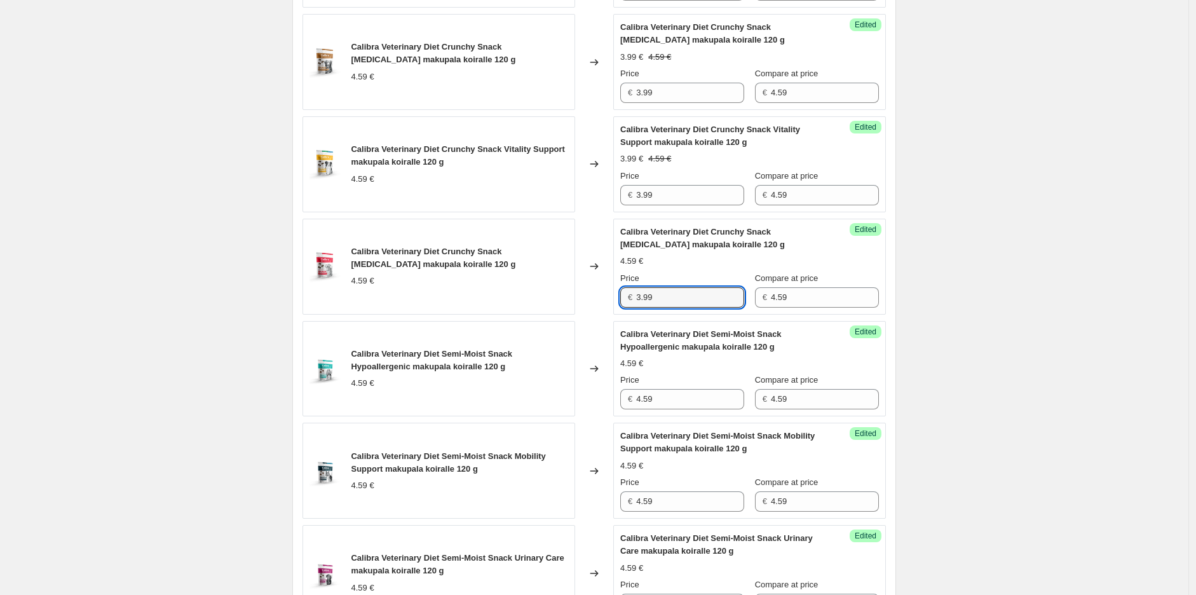
scroll to position [1060, 0]
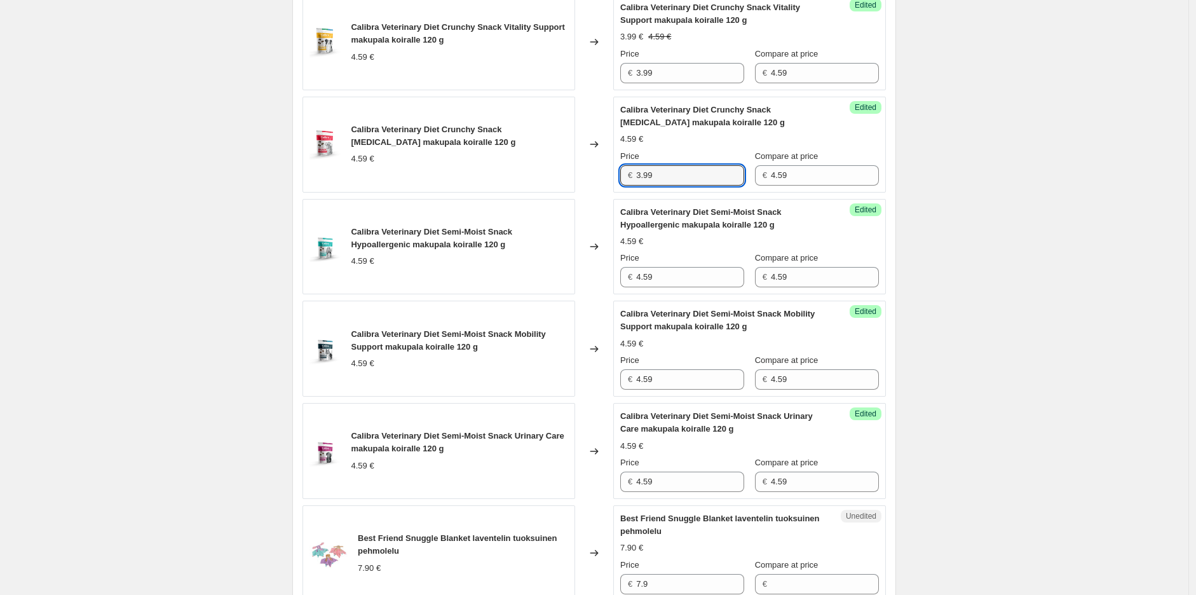
type input "3.99"
click at [677, 258] on div "Price" at bounding box center [682, 258] width 124 height 13
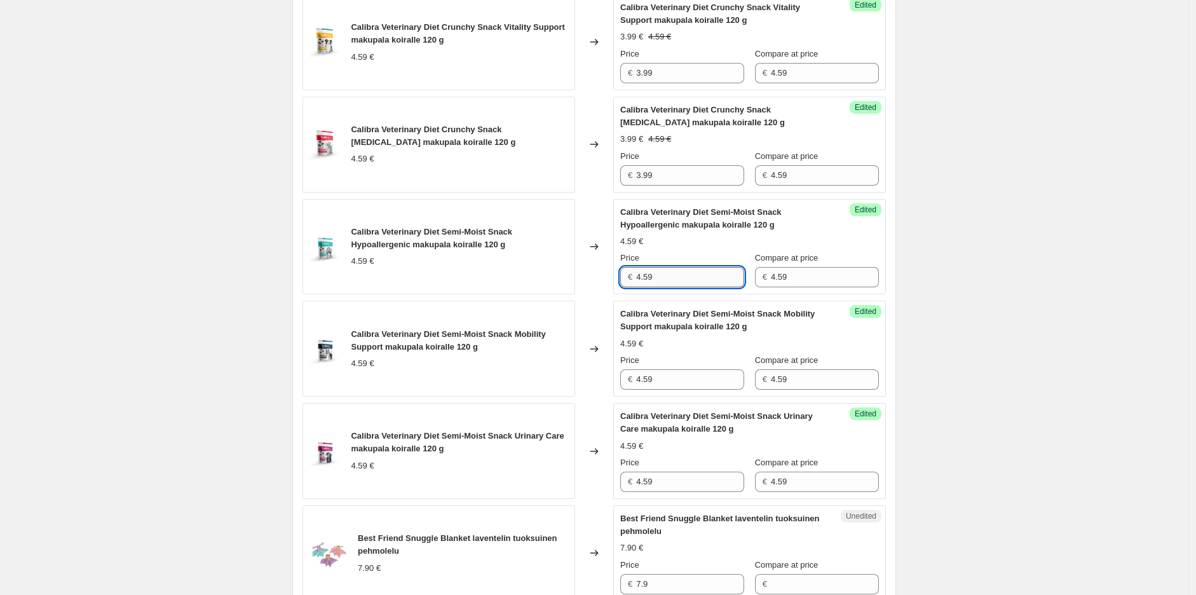
click at [675, 278] on input "4.59" at bounding box center [690, 277] width 108 height 20
paste input "3.9"
type input "3.99"
click at [682, 375] on input "4.59" at bounding box center [690, 379] width 108 height 20
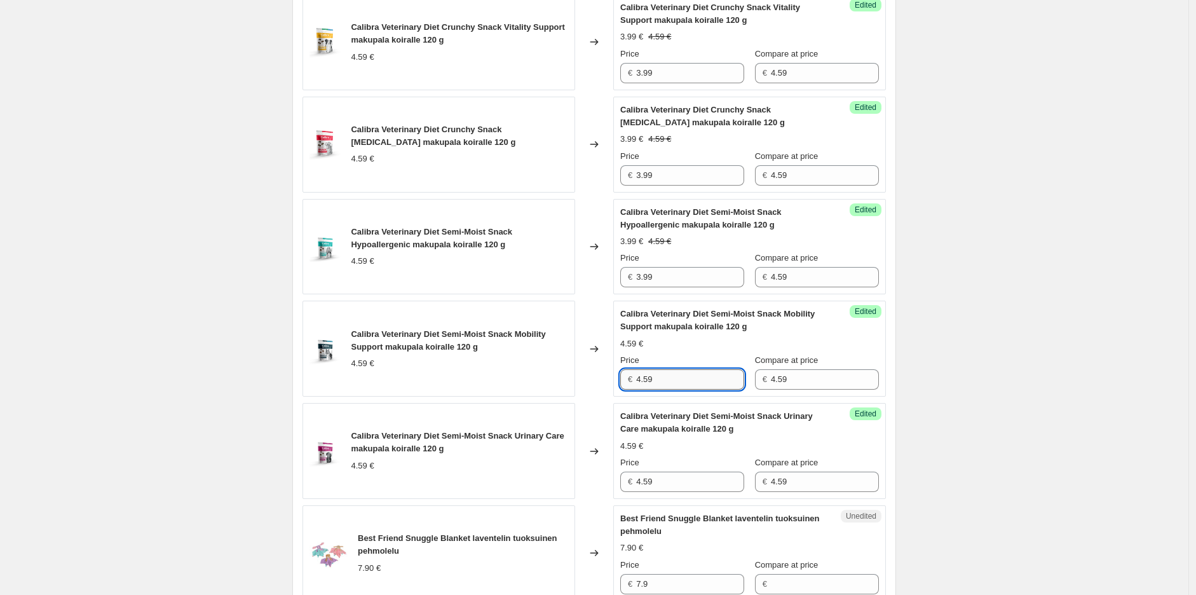
click at [682, 375] on input "4.59" at bounding box center [690, 379] width 108 height 20
paste input "3.9"
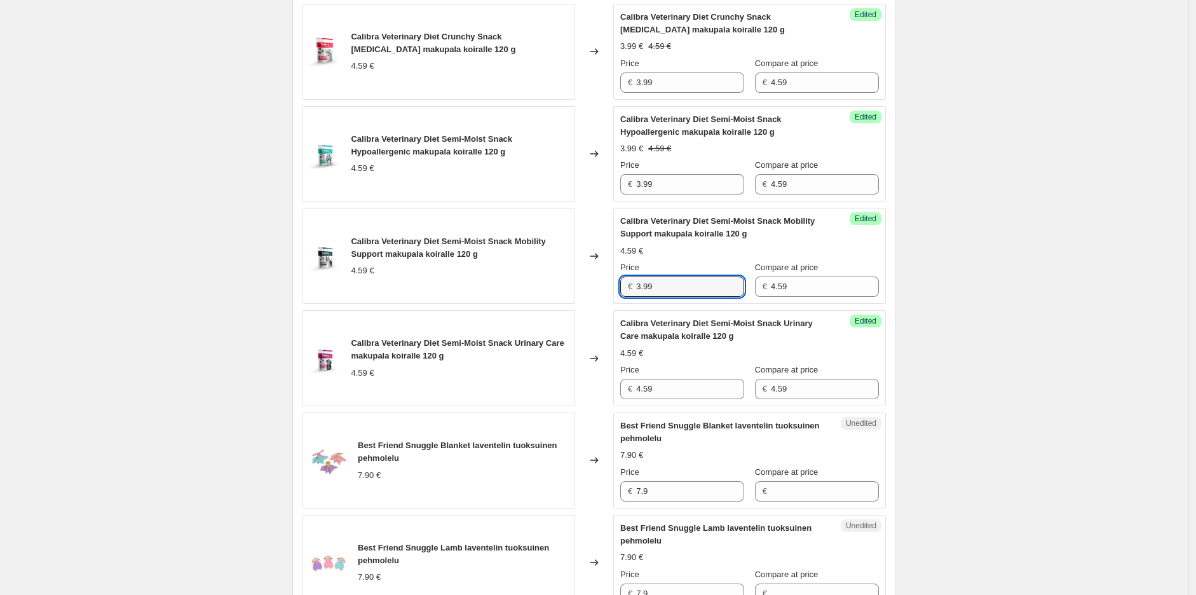
scroll to position [1201, 0]
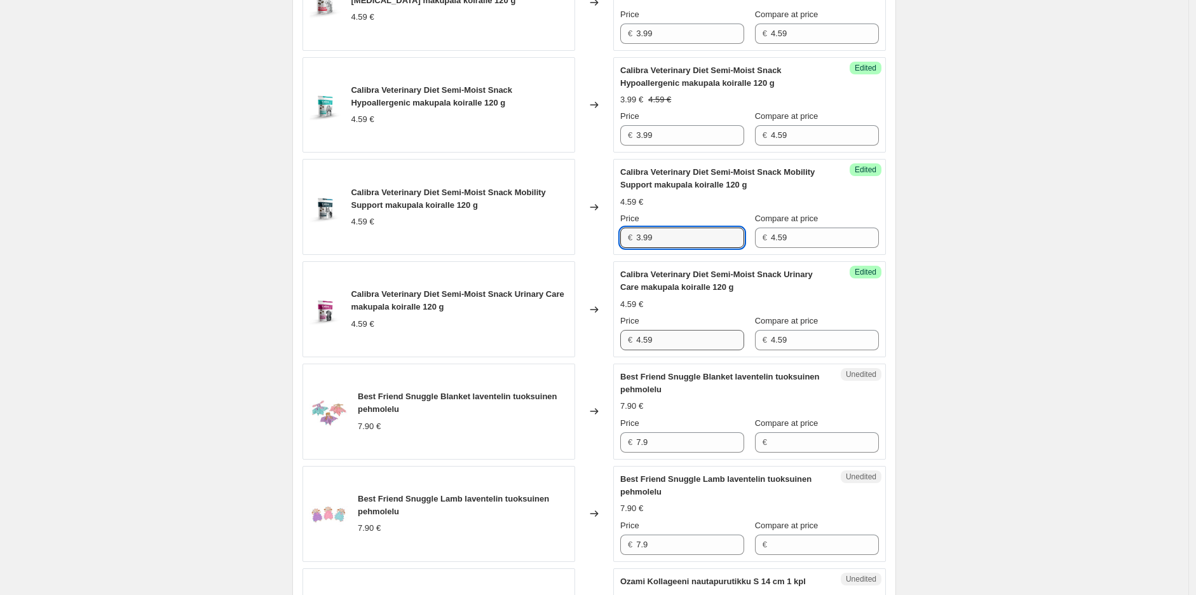
type input "3.99"
click at [686, 335] on input "4.59" at bounding box center [690, 340] width 108 height 20
paste input "3.9"
type input "3.99"
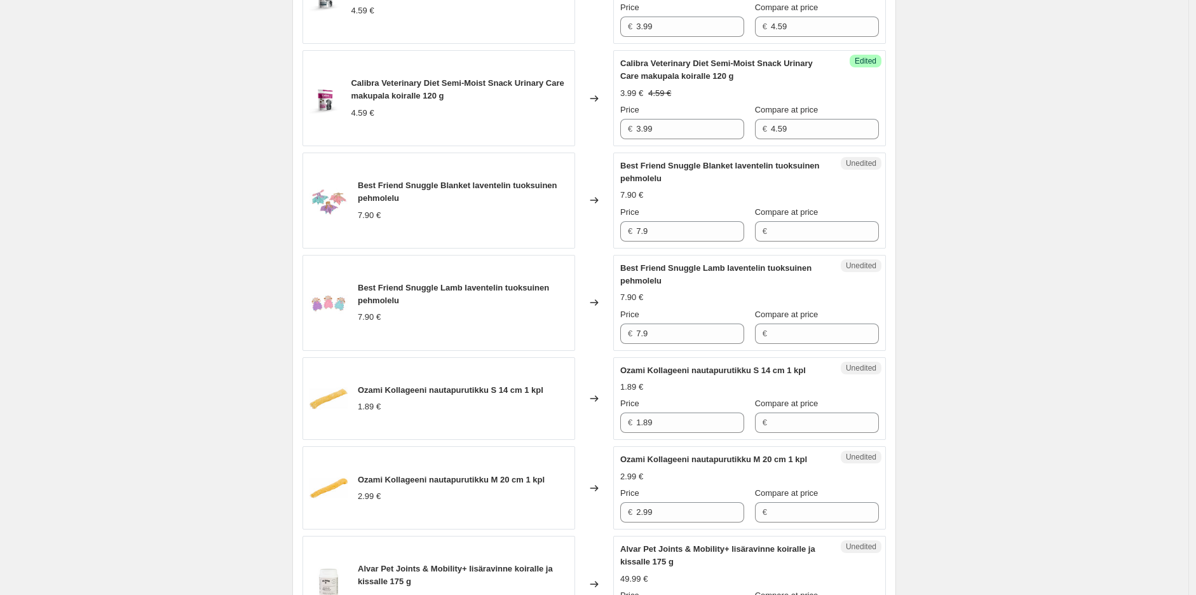
scroll to position [1413, 0]
click at [811, 238] on input "Compare at price" at bounding box center [825, 230] width 108 height 20
type input "7.9"
click at [655, 229] on input "7.9" at bounding box center [690, 230] width 108 height 20
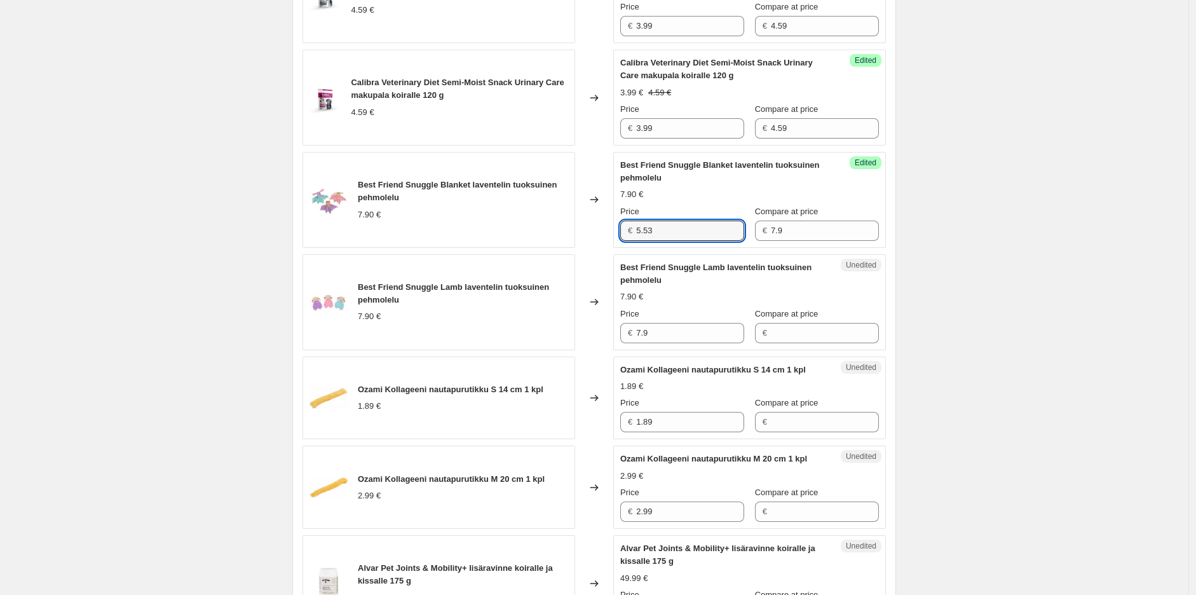
type input "5.53"
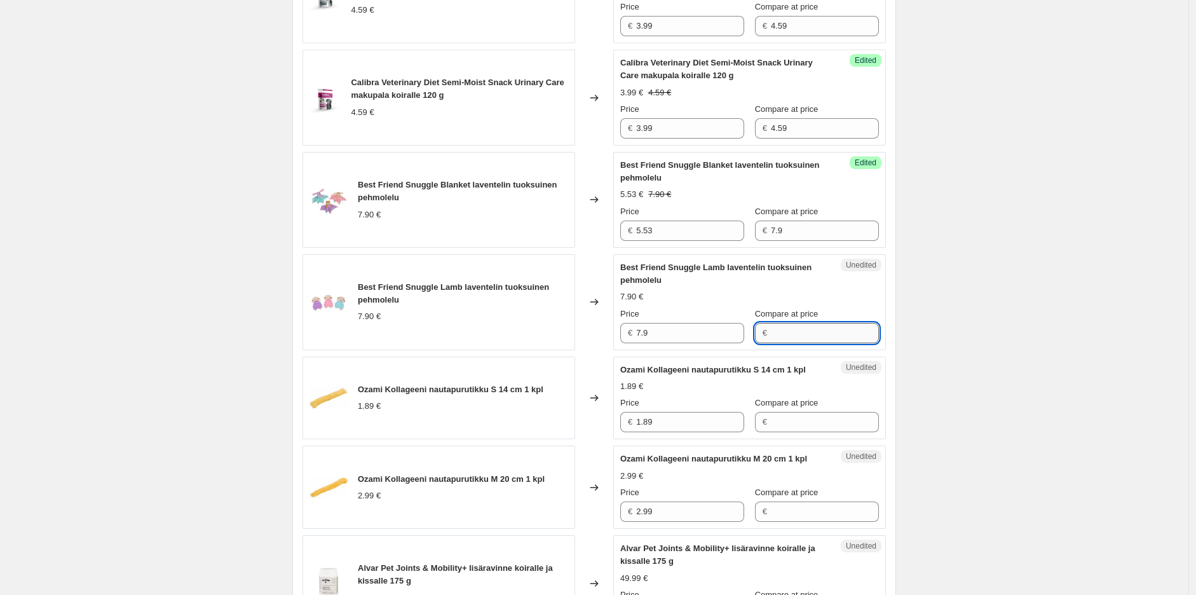
click at [794, 326] on input "Compare at price" at bounding box center [825, 333] width 108 height 20
type input "7.9"
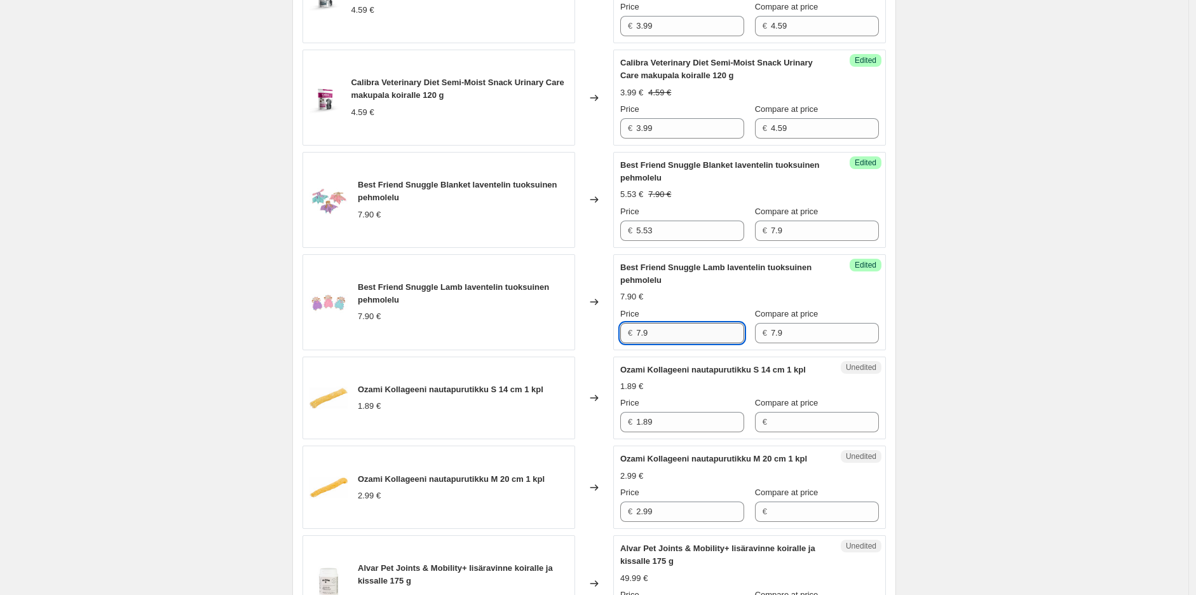
click at [689, 331] on input "7.9" at bounding box center [690, 333] width 108 height 20
type input "5.53"
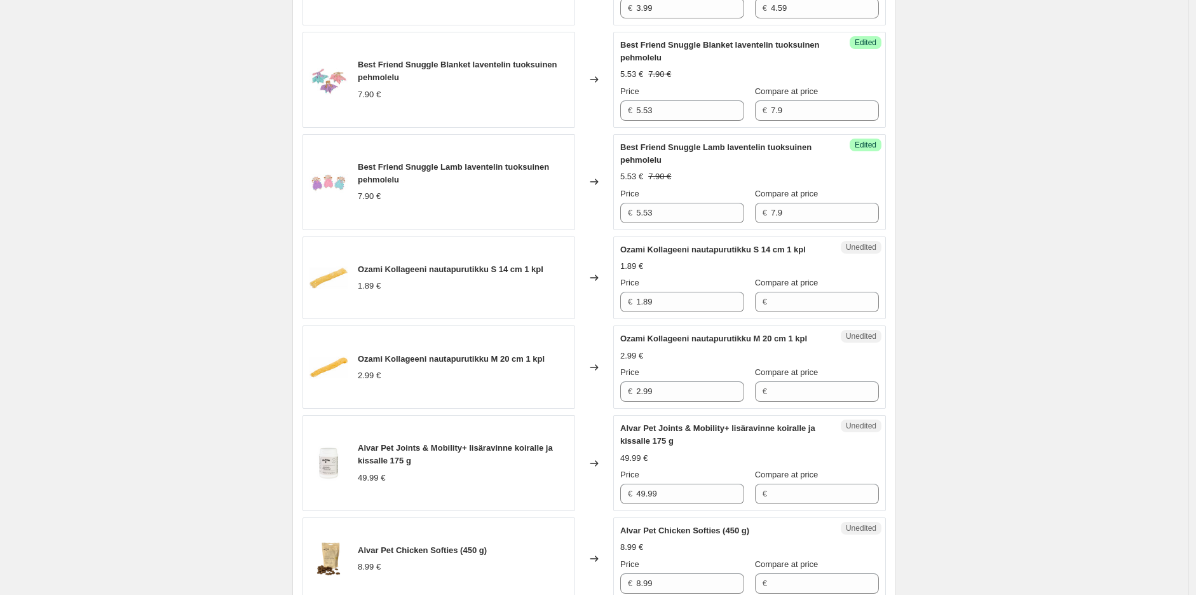
scroll to position [1554, 0]
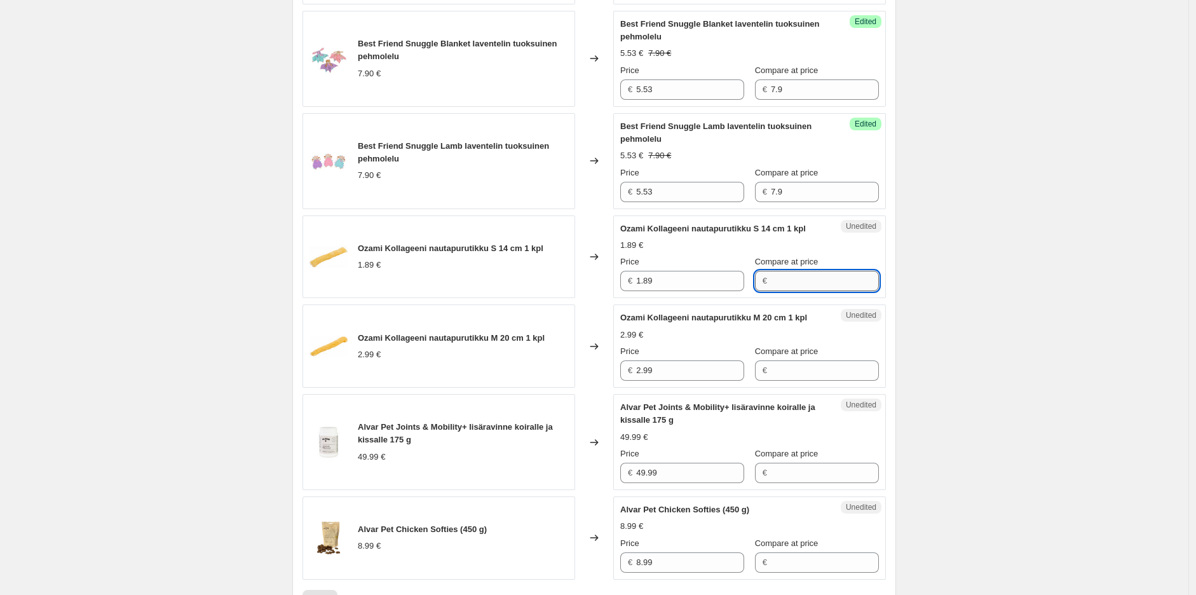
click at [828, 291] on input "Compare at price" at bounding box center [825, 281] width 108 height 20
type input "1.89"
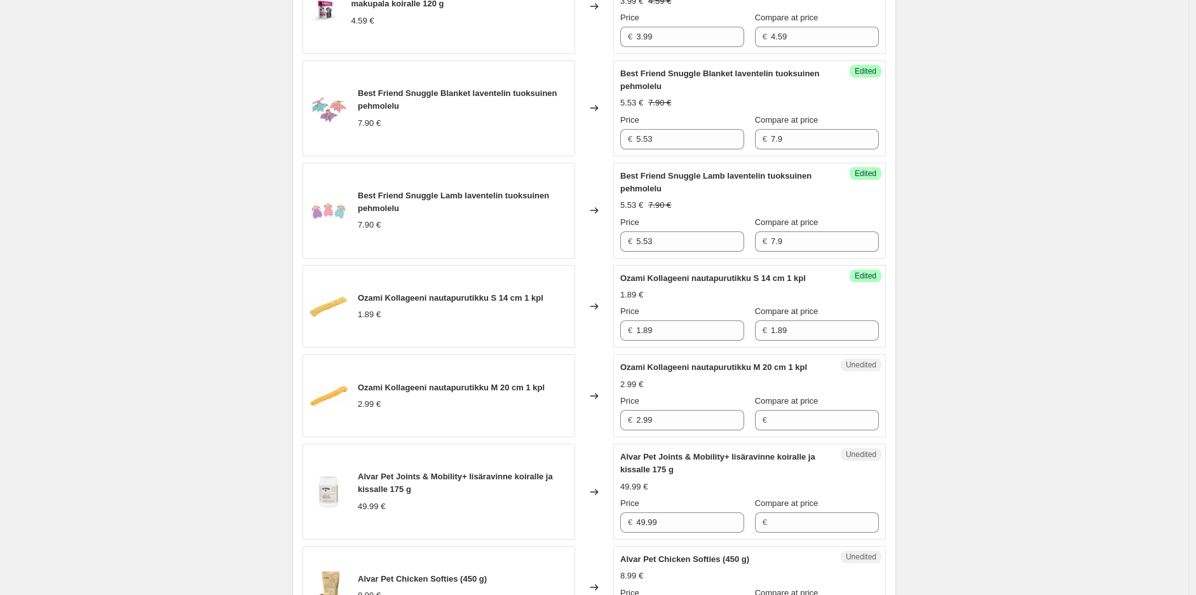
scroll to position [1484, 0]
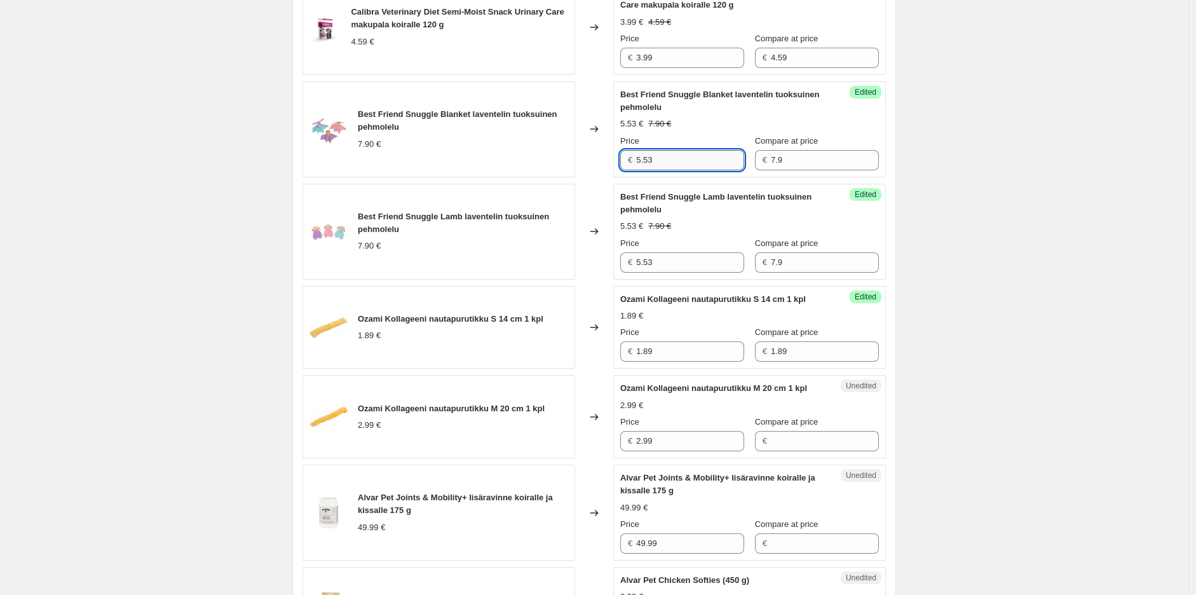
click at [668, 161] on input "5.53" at bounding box center [690, 160] width 108 height 20
click at [666, 160] on input "5.53" at bounding box center [690, 160] width 108 height 20
click at [659, 161] on input "5.53" at bounding box center [690, 160] width 108 height 20
type input "4.74"
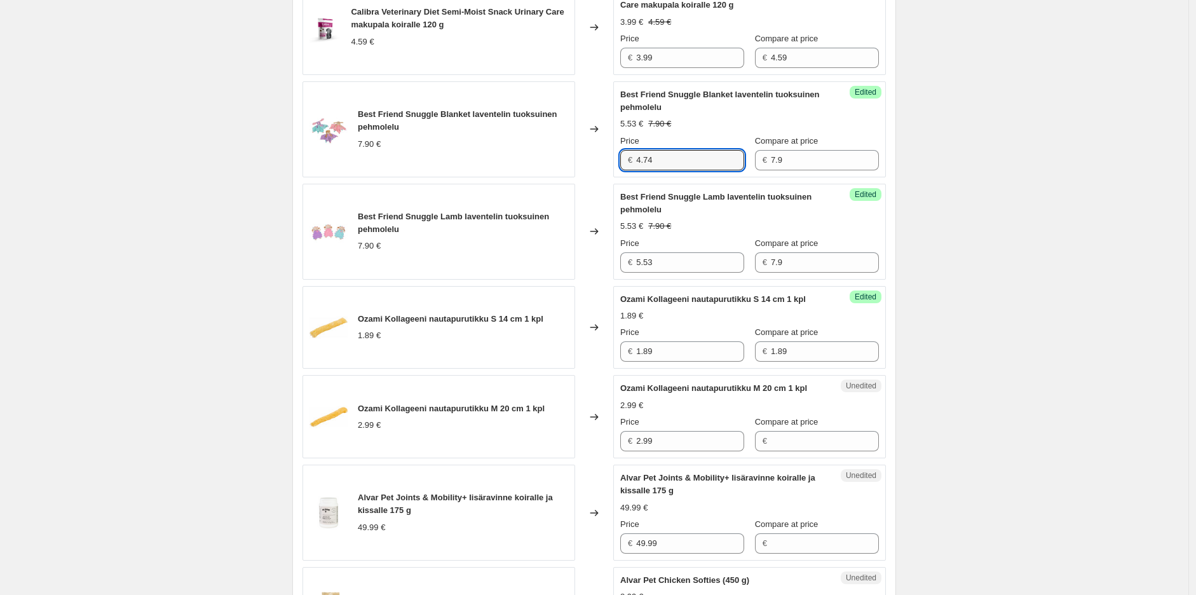
click at [678, 288] on div "Success Edited [PERSON_NAME] nautapurutikku S 14 cm 1 kpl 1.89 € Price € 1.89 C…" at bounding box center [749, 327] width 273 height 83
click at [683, 277] on div "Success Edited Best Friend Snuggle Lamb laventelin tuoksuinen pehmolelu 5.53 € …" at bounding box center [749, 232] width 273 height 96
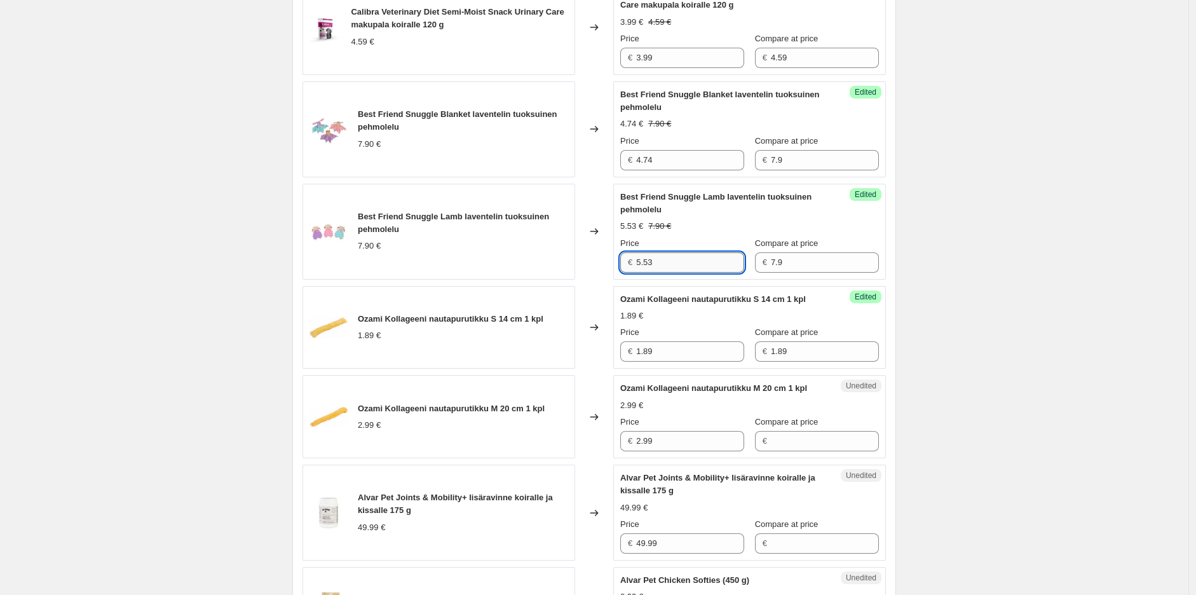
click at [690, 267] on input "5.53" at bounding box center [690, 262] width 108 height 20
type input "4.74"
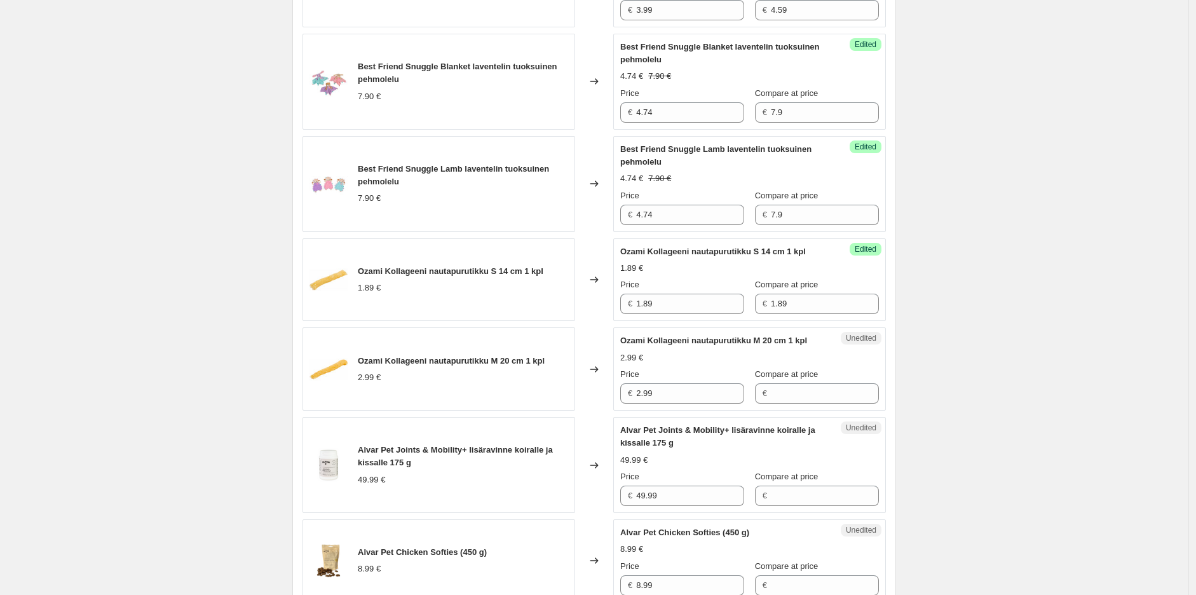
scroll to position [1554, 0]
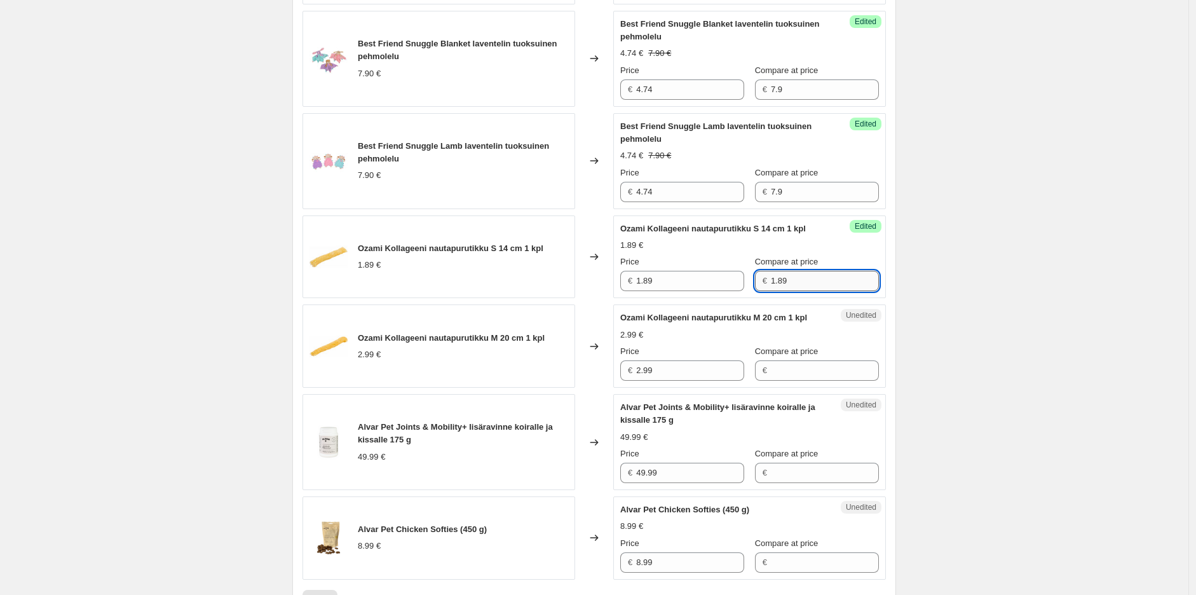
click at [815, 291] on input "1.89" at bounding box center [825, 281] width 108 height 20
click at [709, 291] on input "1.89" at bounding box center [690, 281] width 108 height 20
click at [699, 291] on input "1.89" at bounding box center [690, 281] width 108 height 20
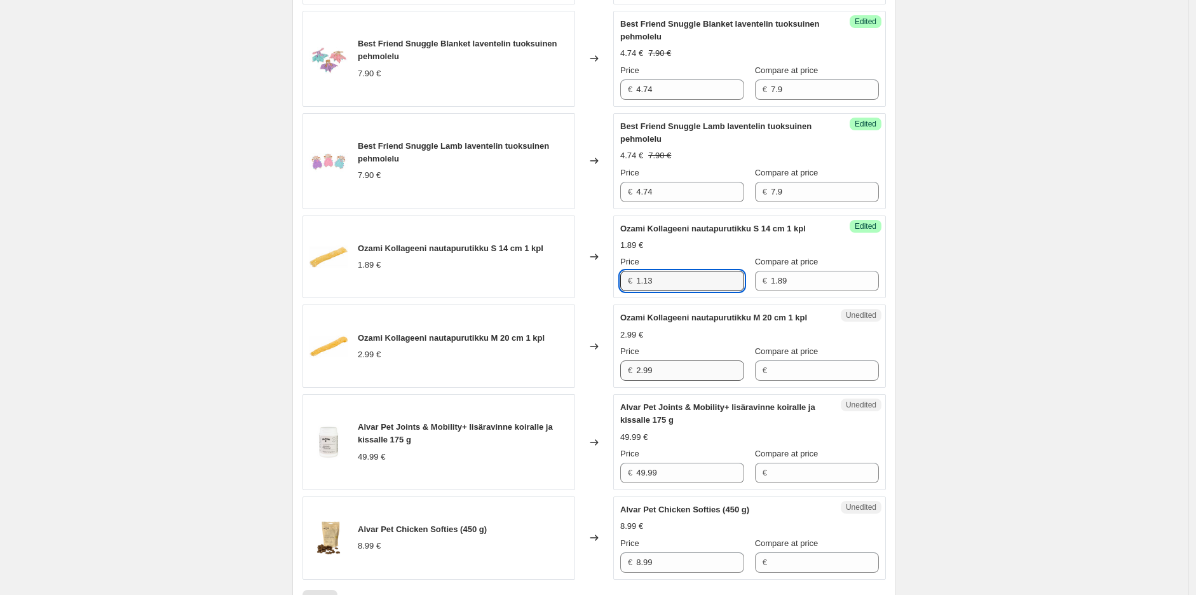
type input "1.13"
click at [696, 381] on input "2.99" at bounding box center [690, 370] width 108 height 20
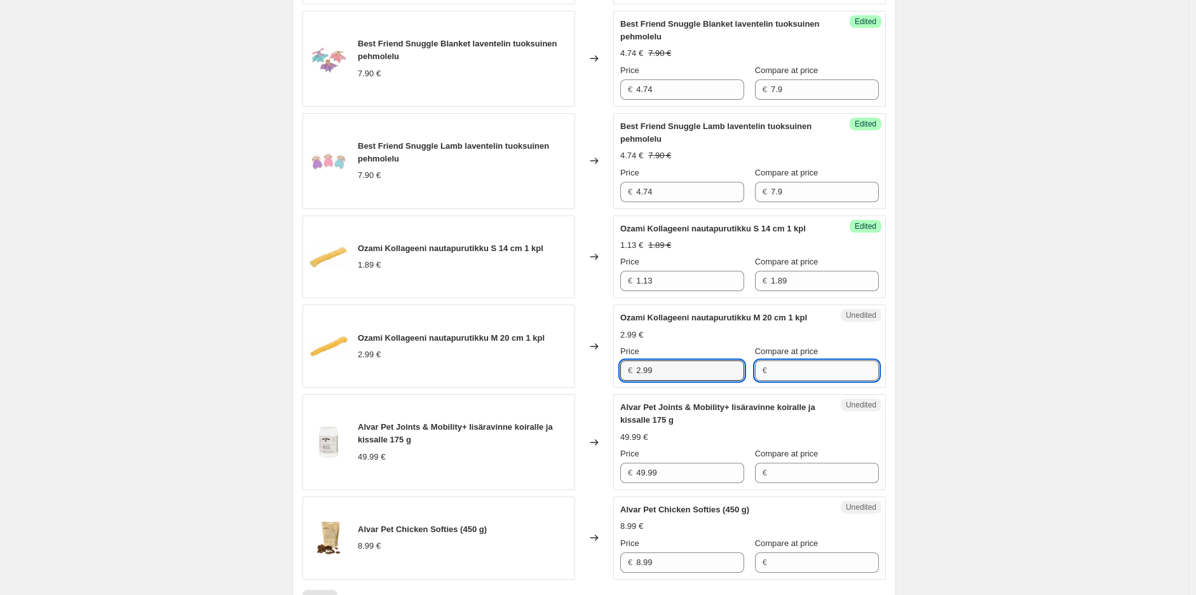
click at [812, 381] on input "Compare at price" at bounding box center [825, 370] width 108 height 20
type input "2.99"
click at [708, 381] on input "2.99" at bounding box center [690, 370] width 108 height 20
click at [703, 381] on input "2.99" at bounding box center [690, 370] width 108 height 20
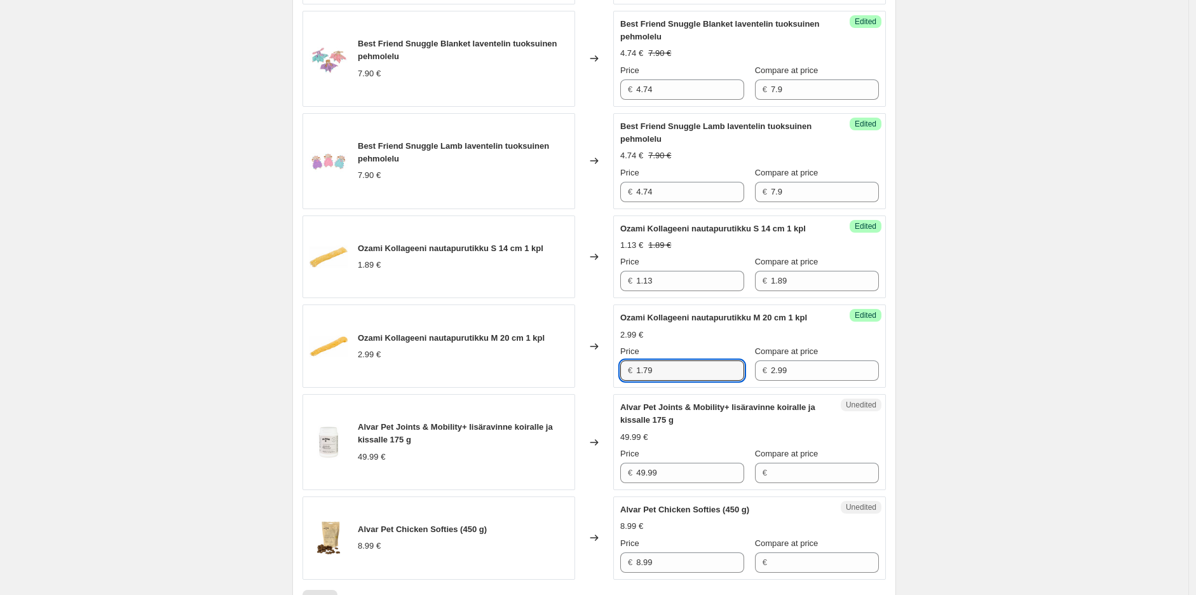
type input "1.79"
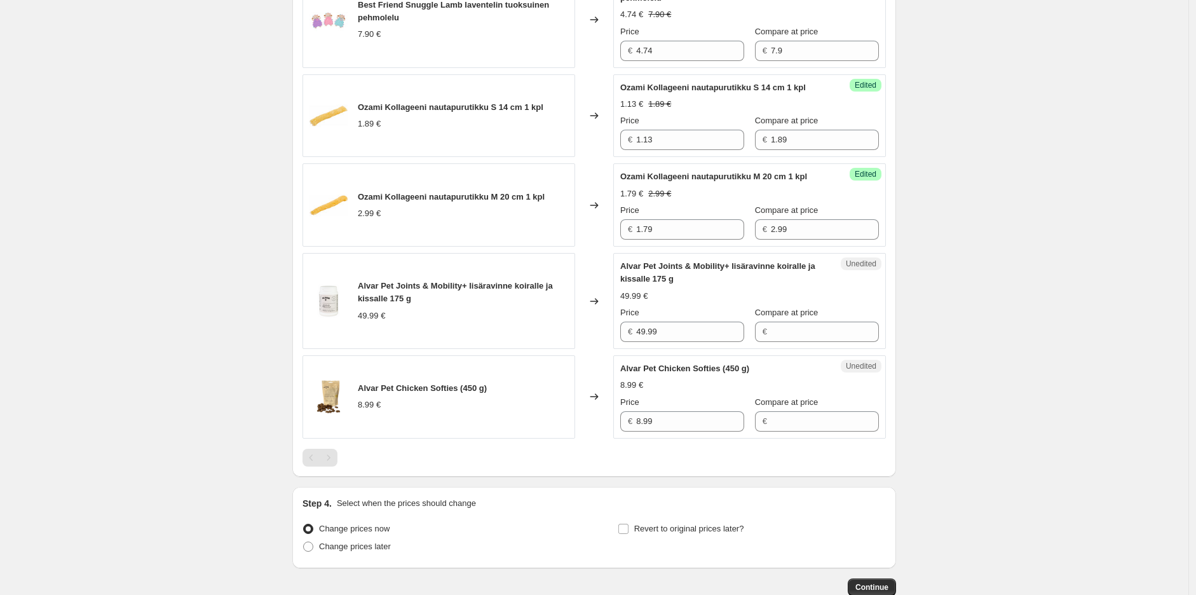
scroll to position [1766, 0]
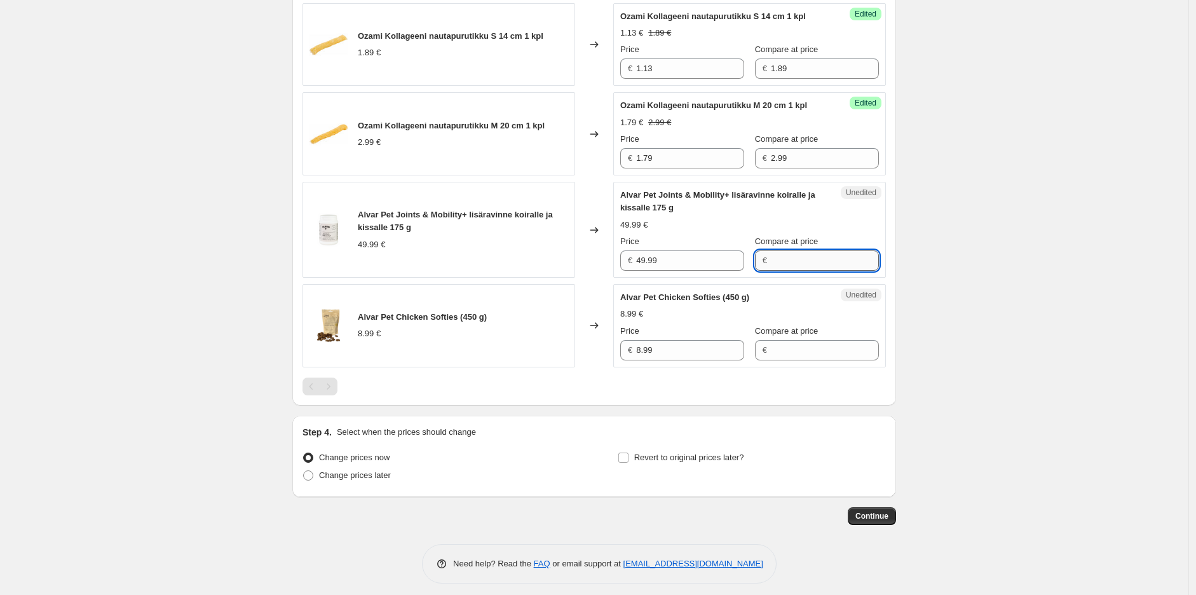
click at [790, 271] on input "Compare at price" at bounding box center [825, 260] width 108 height 20
type input "49.99"
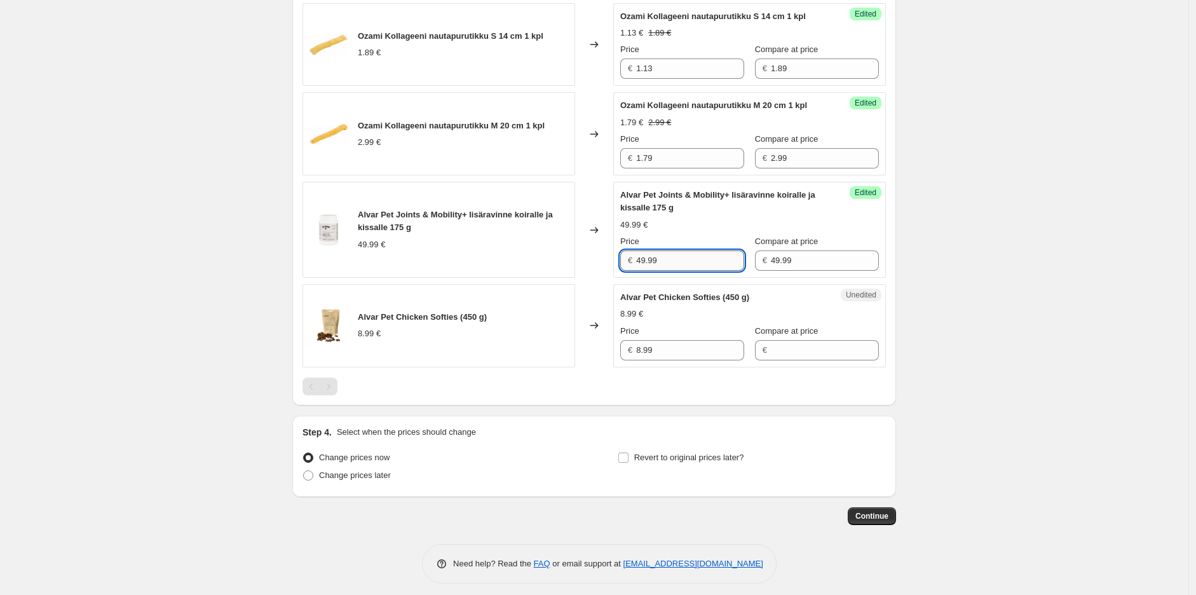
click at [731, 271] on input "49.99" at bounding box center [690, 260] width 108 height 20
type input "42.49"
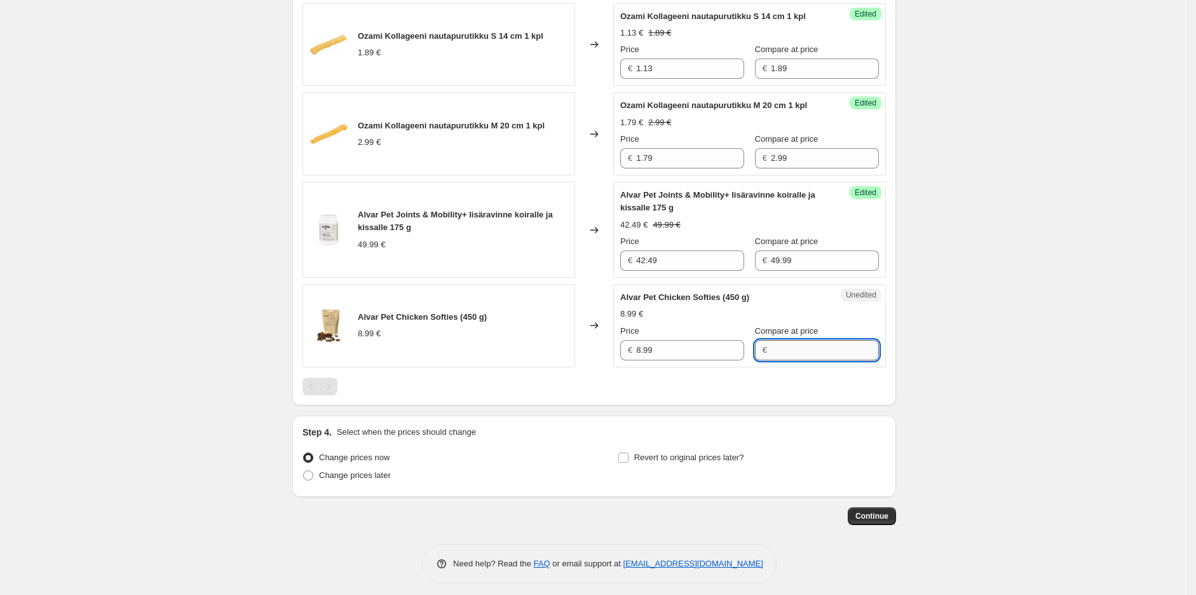
click at [789, 360] on input "Compare at price" at bounding box center [825, 350] width 108 height 20
type input "8.99"
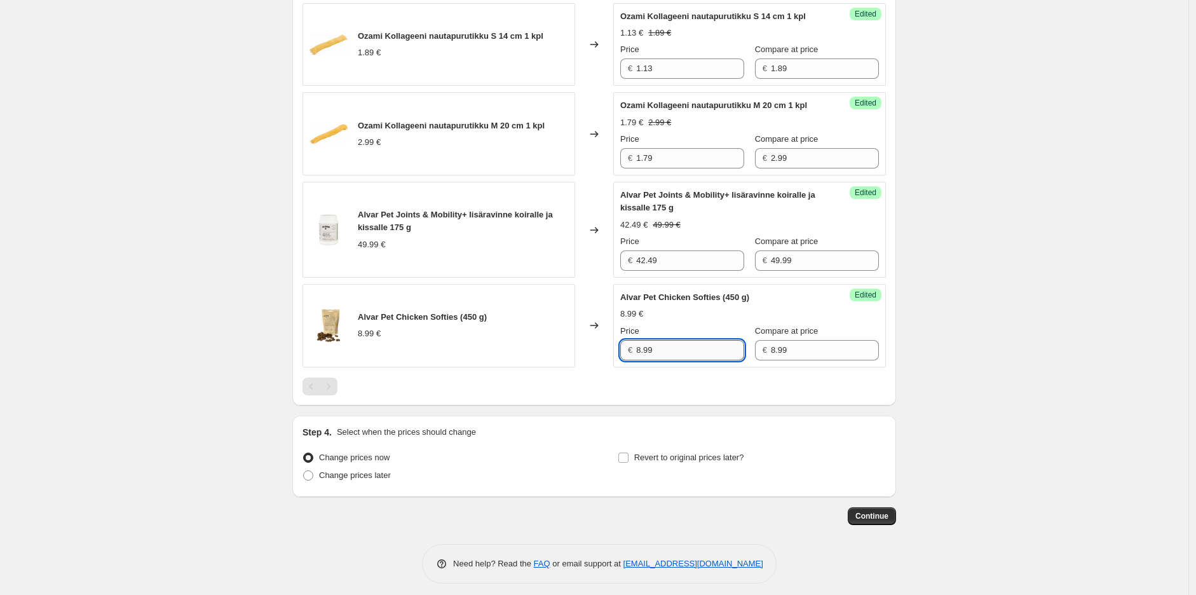
click at [673, 360] on input "8.99" at bounding box center [690, 350] width 108 height 20
click at [672, 360] on input "8.99" at bounding box center [690, 350] width 108 height 20
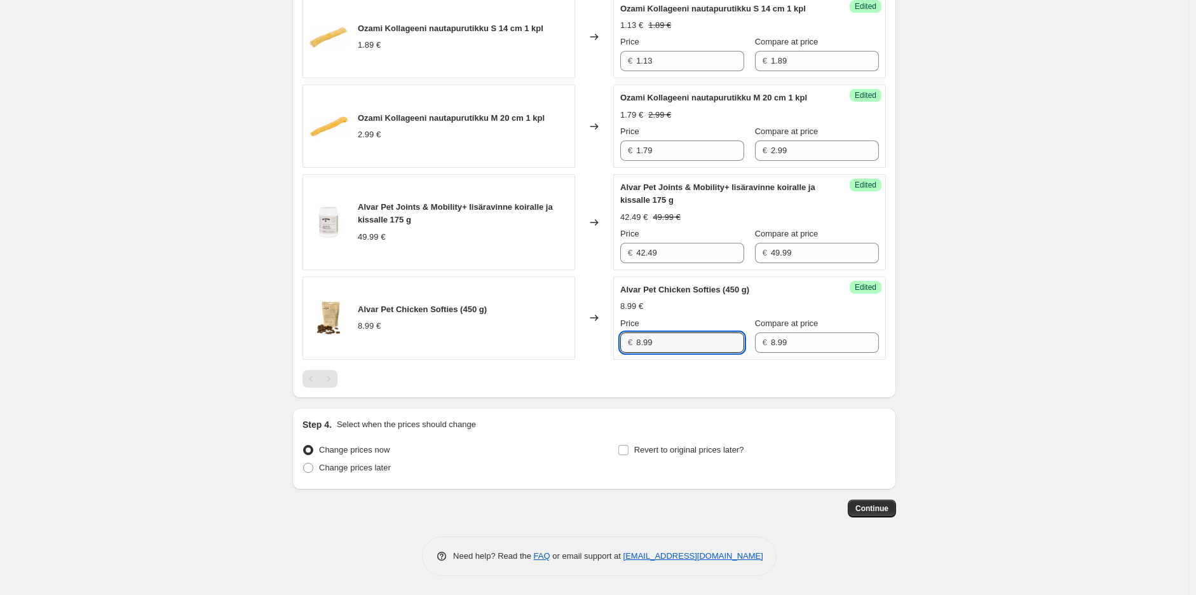
scroll to position [1801, 0]
type input "8.09"
click at [370, 471] on span "Change prices later" at bounding box center [355, 468] width 72 height 10
click at [304, 463] on input "Change prices later" at bounding box center [303, 463] width 1 height 1
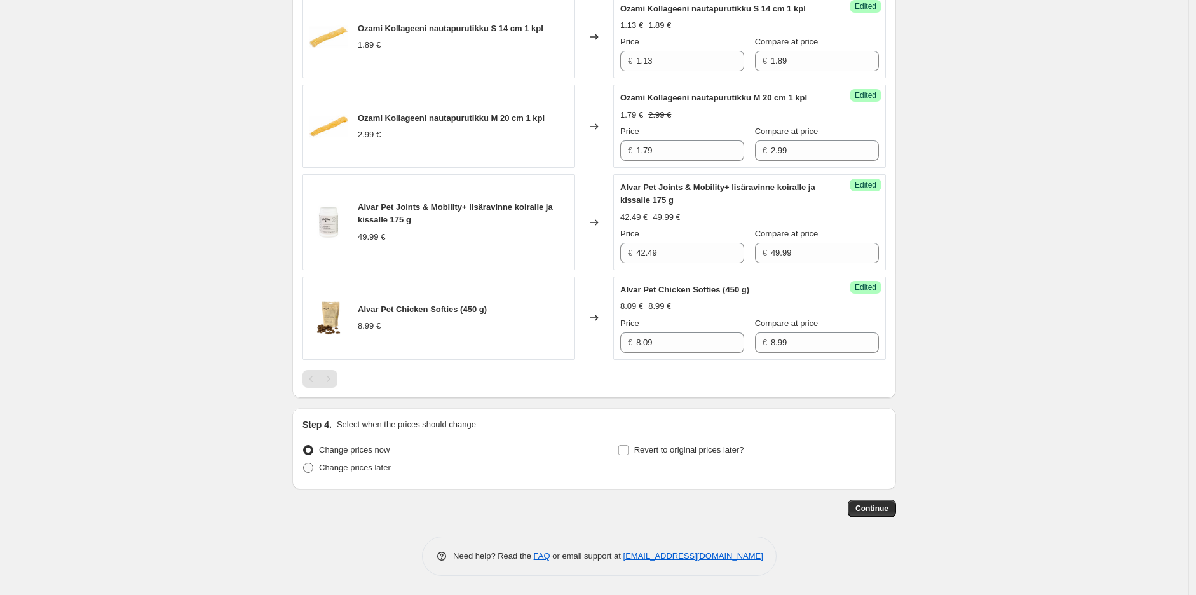
radio input "true"
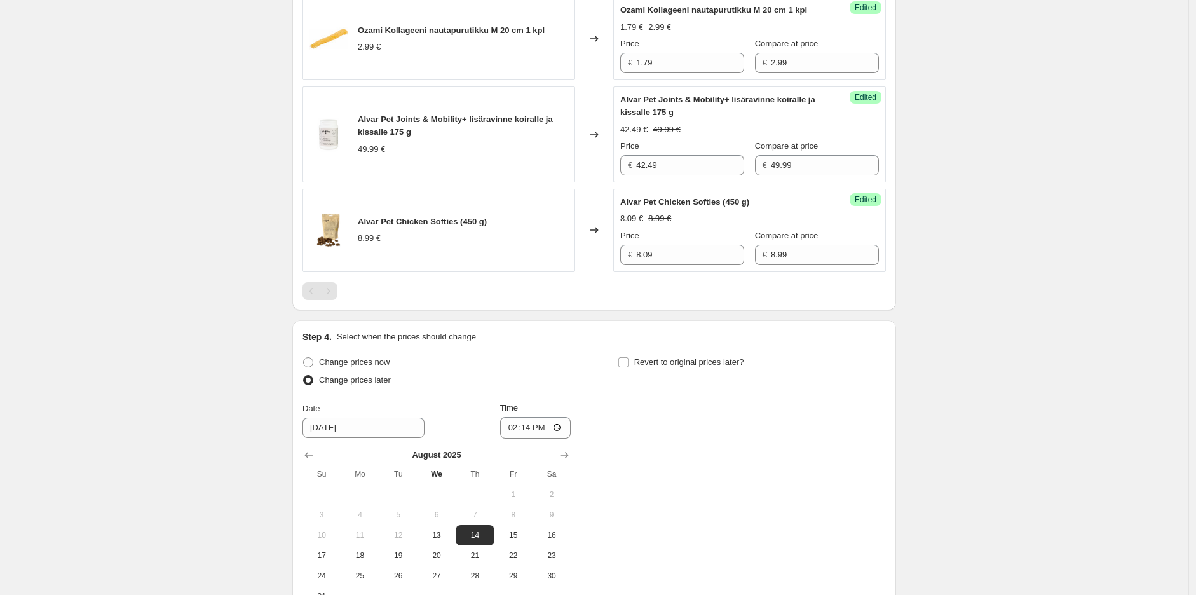
scroll to position [2038, 0]
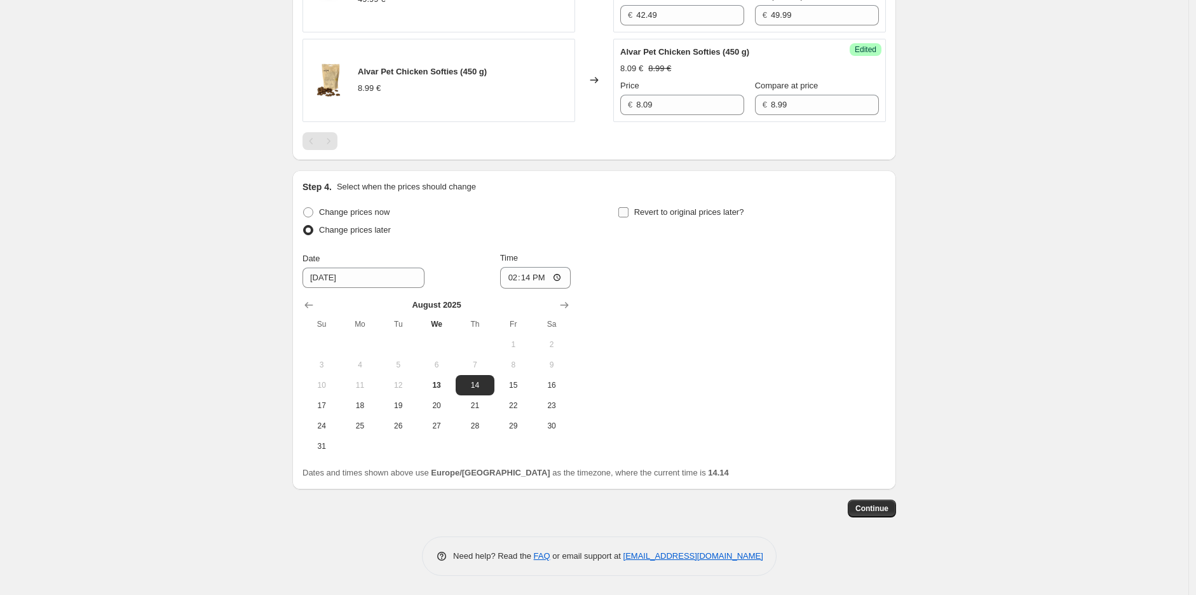
click at [626, 212] on input "Revert to original prices later?" at bounding box center [623, 212] width 10 height 10
checkbox input "true"
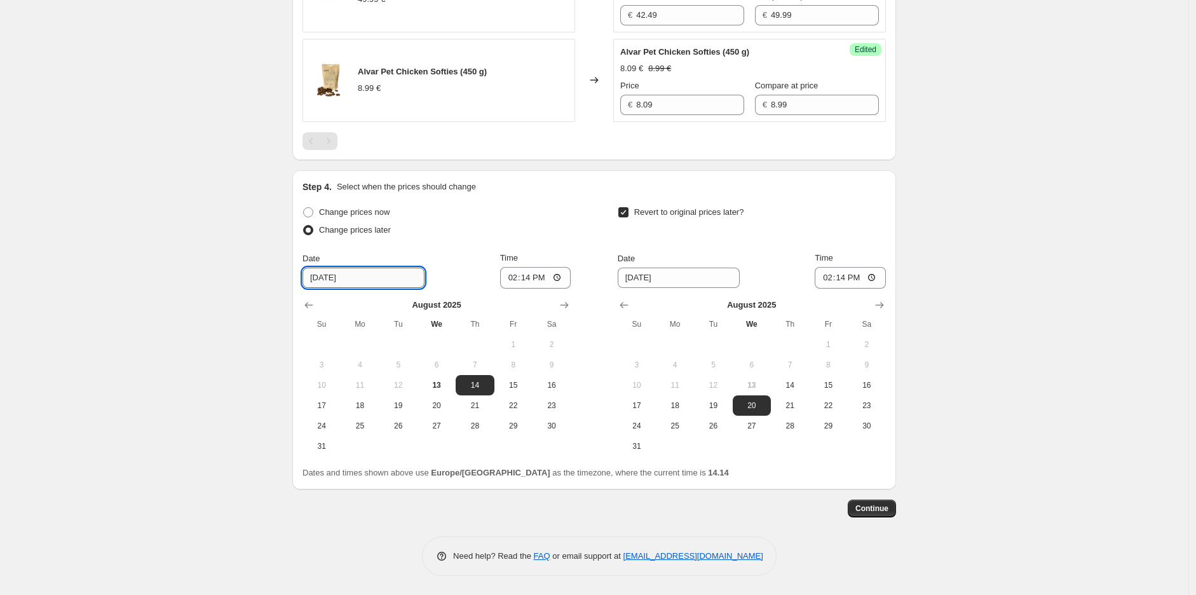
click at [372, 281] on input "[DATE]" at bounding box center [363, 277] width 122 height 20
click at [353, 425] on span "25" at bounding box center [360, 426] width 28 height 10
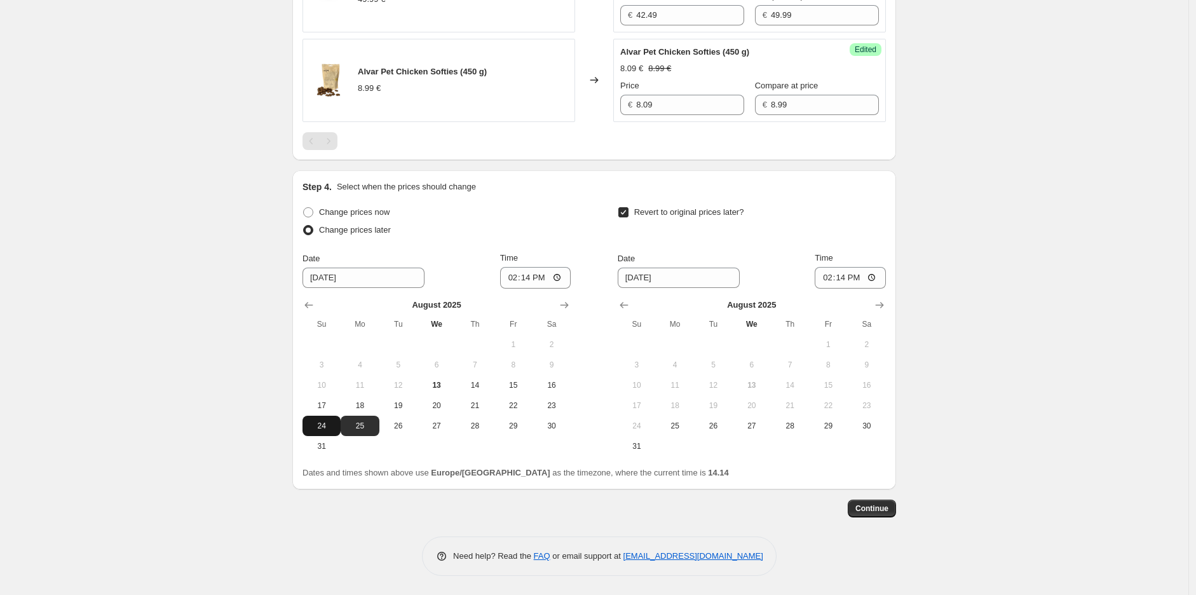
click at [321, 421] on span "24" at bounding box center [322, 426] width 28 height 10
type input "[DATE]"
click at [561, 276] on input "14:14" at bounding box center [535, 278] width 71 height 22
type input "23:59"
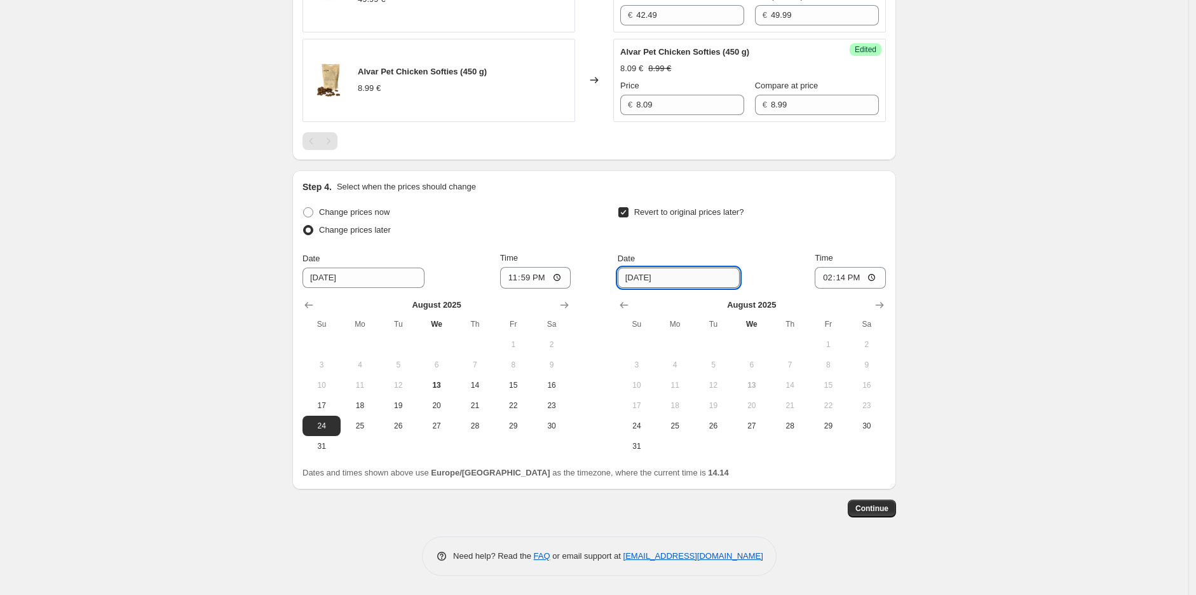
click at [683, 280] on input "[DATE]" at bounding box center [679, 277] width 122 height 20
click at [637, 447] on span "31" at bounding box center [637, 446] width 28 height 10
click at [888, 304] on button "Show next month, September 2025" at bounding box center [879, 305] width 18 height 18
click at [677, 335] on button "1" at bounding box center [675, 344] width 38 height 20
type input "[DATE]"
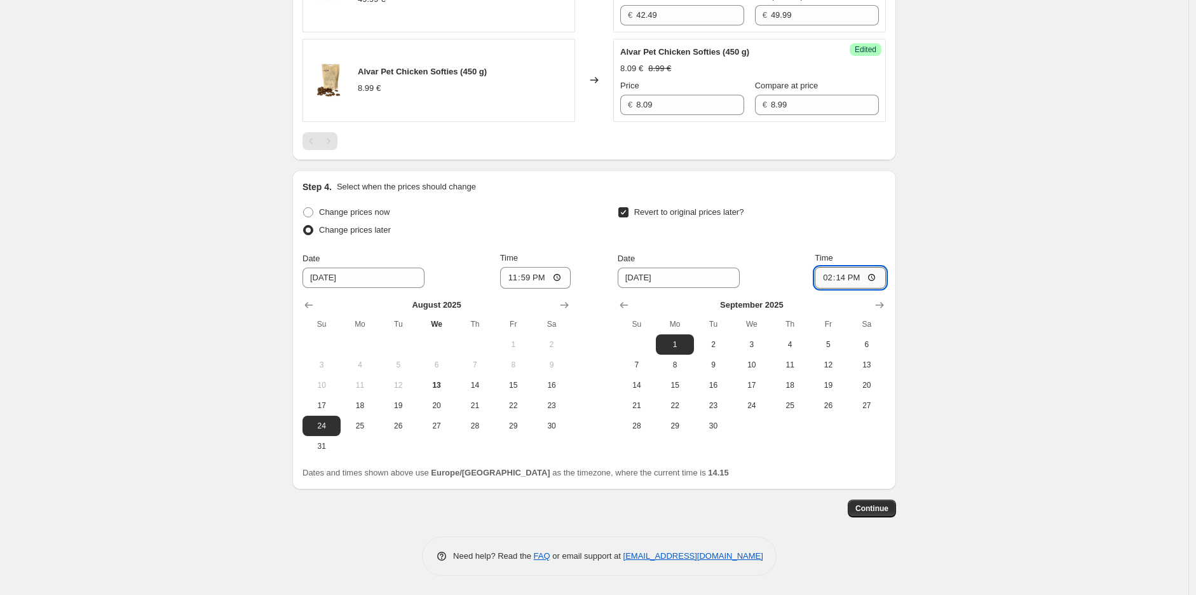
click at [874, 276] on input "14:14" at bounding box center [850, 278] width 71 height 22
type input "10:00"
click at [879, 510] on span "Continue" at bounding box center [871, 508] width 33 height 10
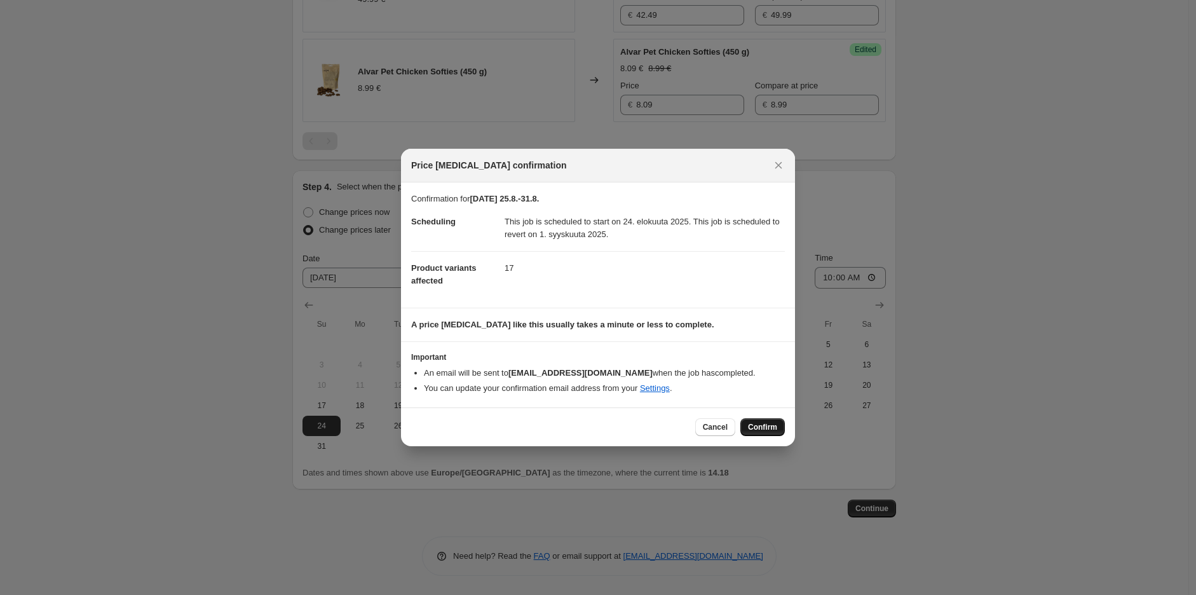
click at [764, 429] on span "Confirm" at bounding box center [762, 427] width 29 height 10
type input "[DATE] 25.8.-31.8."
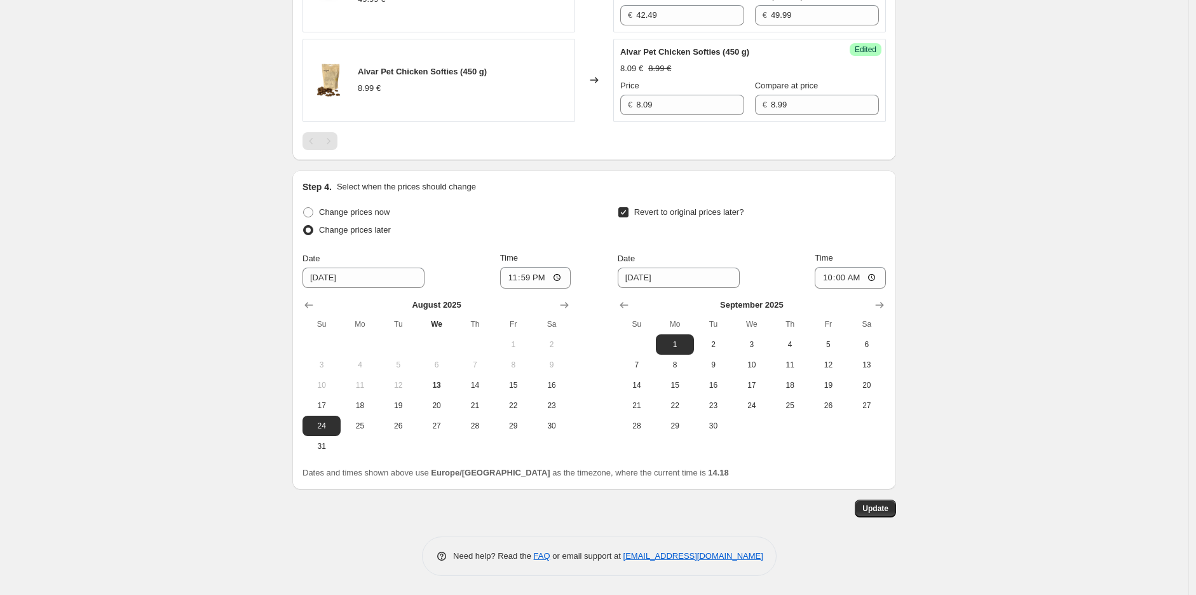
scroll to position [2116, 0]
click at [881, 508] on span "Update" at bounding box center [875, 508] width 26 height 10
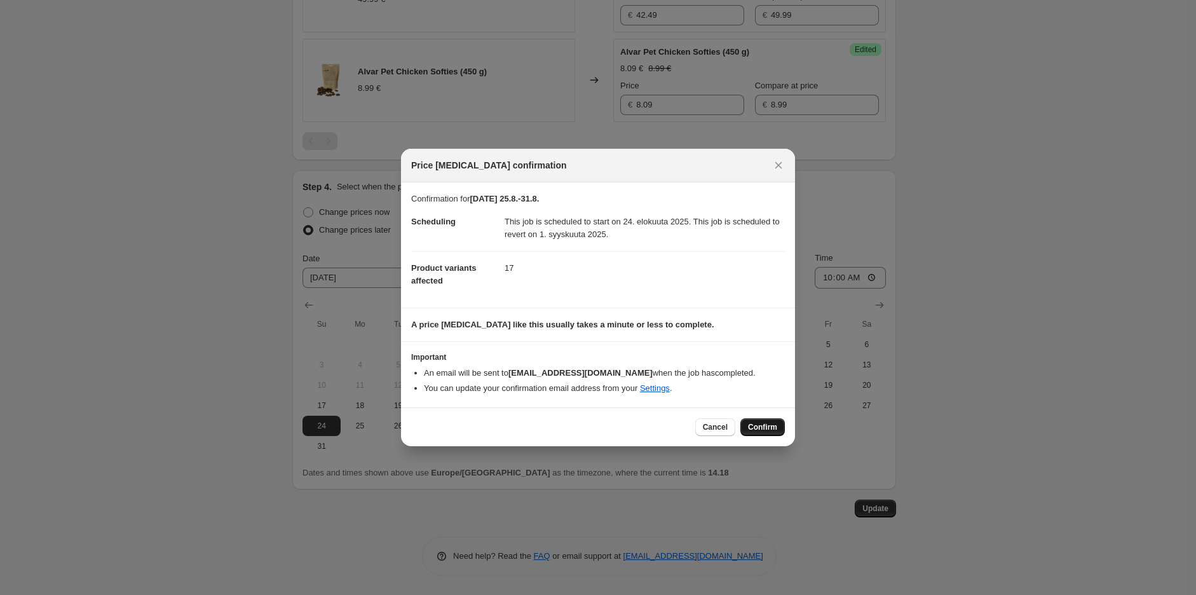
click at [772, 429] on span "Confirm" at bounding box center [762, 427] width 29 height 10
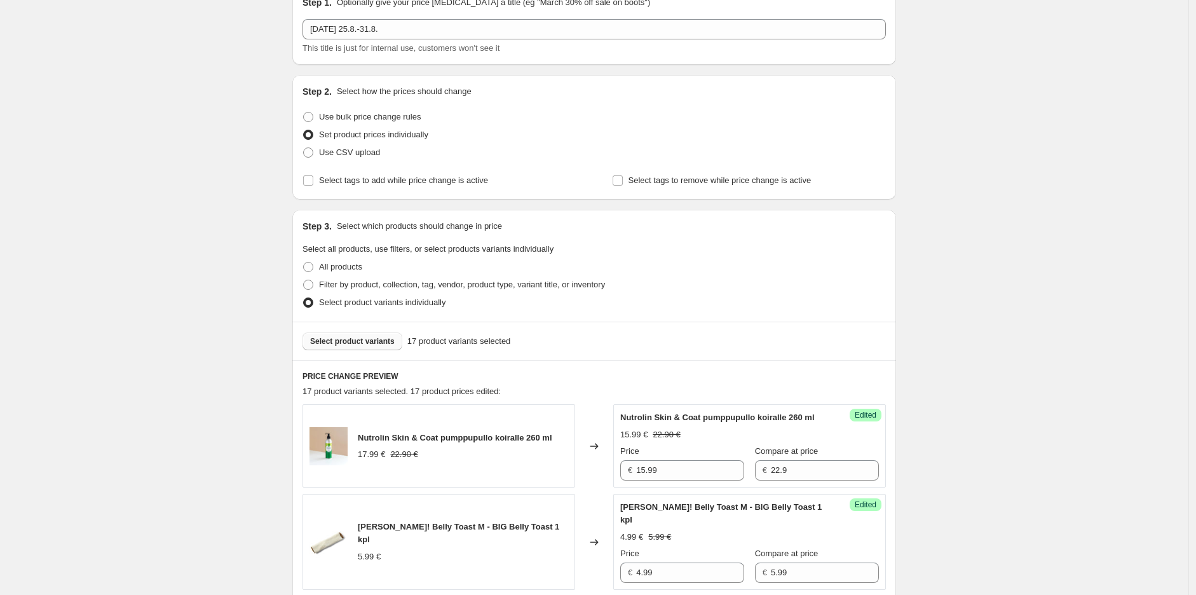
scroll to position [141, 0]
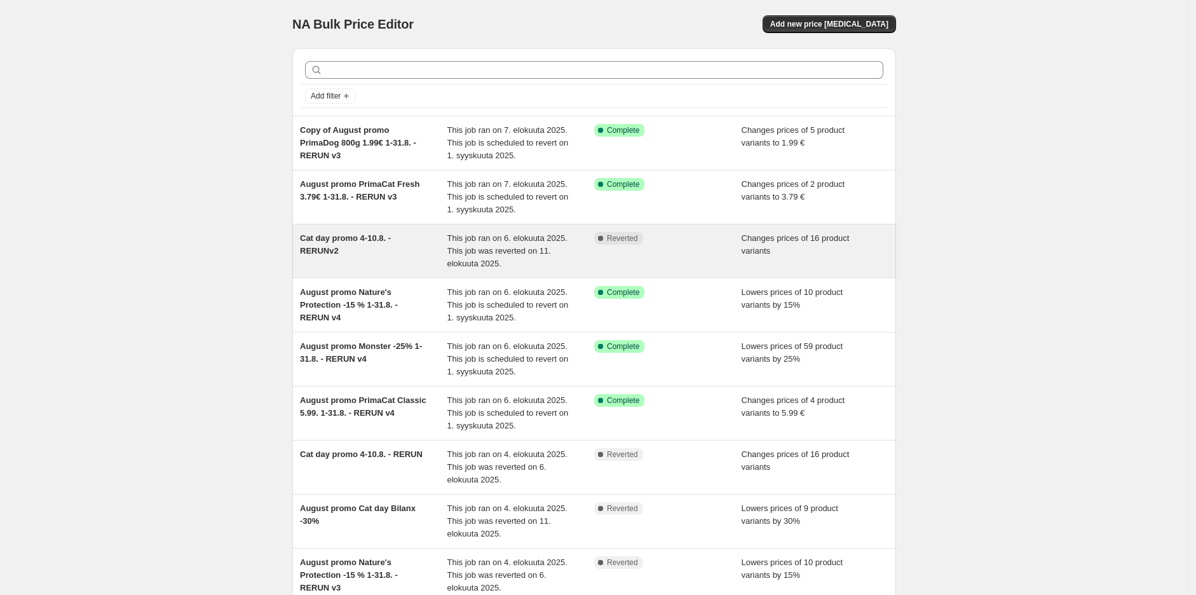
click at [365, 243] on span "Cat day promo 4-10.8. - RERUNv2" at bounding box center [345, 244] width 91 height 22
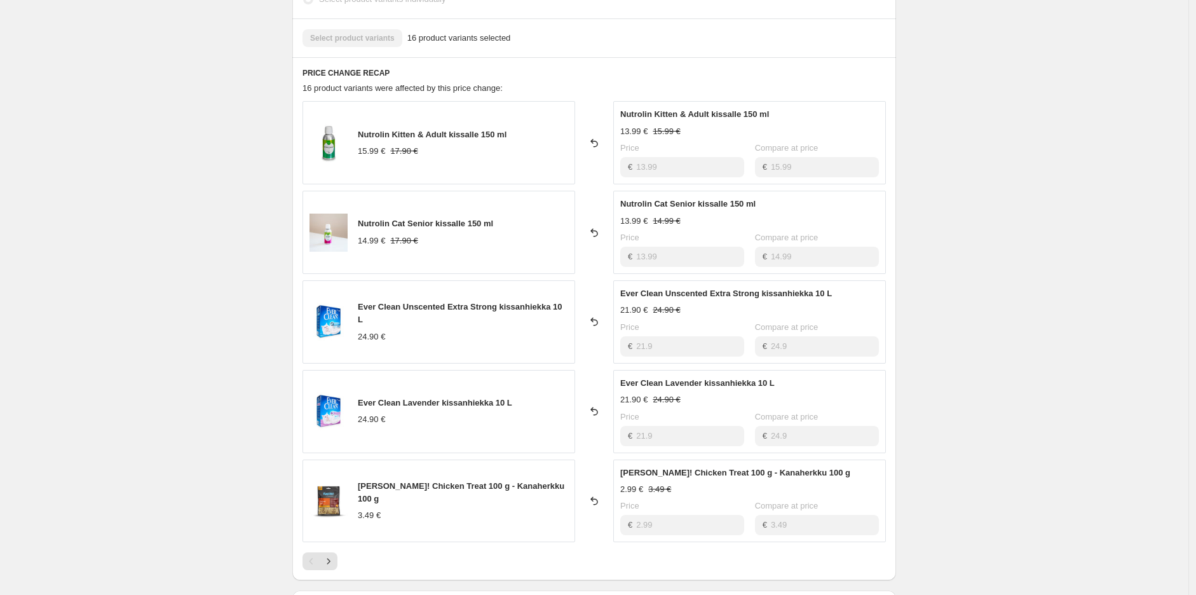
scroll to position [494, 0]
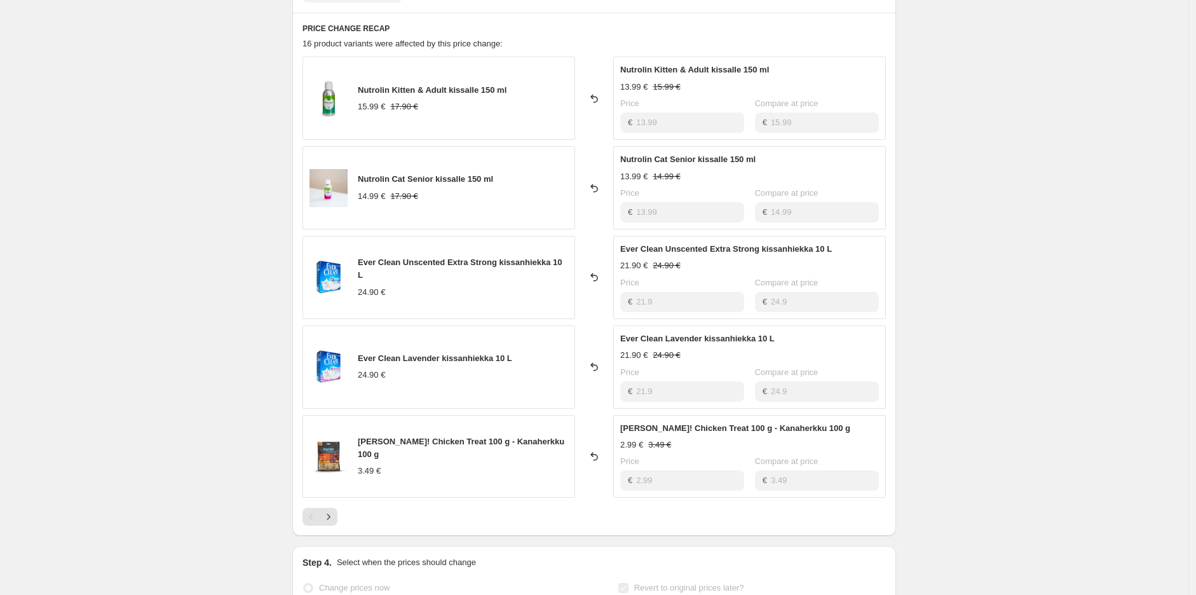
click at [137, 72] on div "Cat day promo 4-10.8. - RERUNv2. This page is ready Cat day promo 4-10.8. - RER…" at bounding box center [594, 224] width 1188 height 1436
